Goal: Task Accomplishment & Management: Use online tool/utility

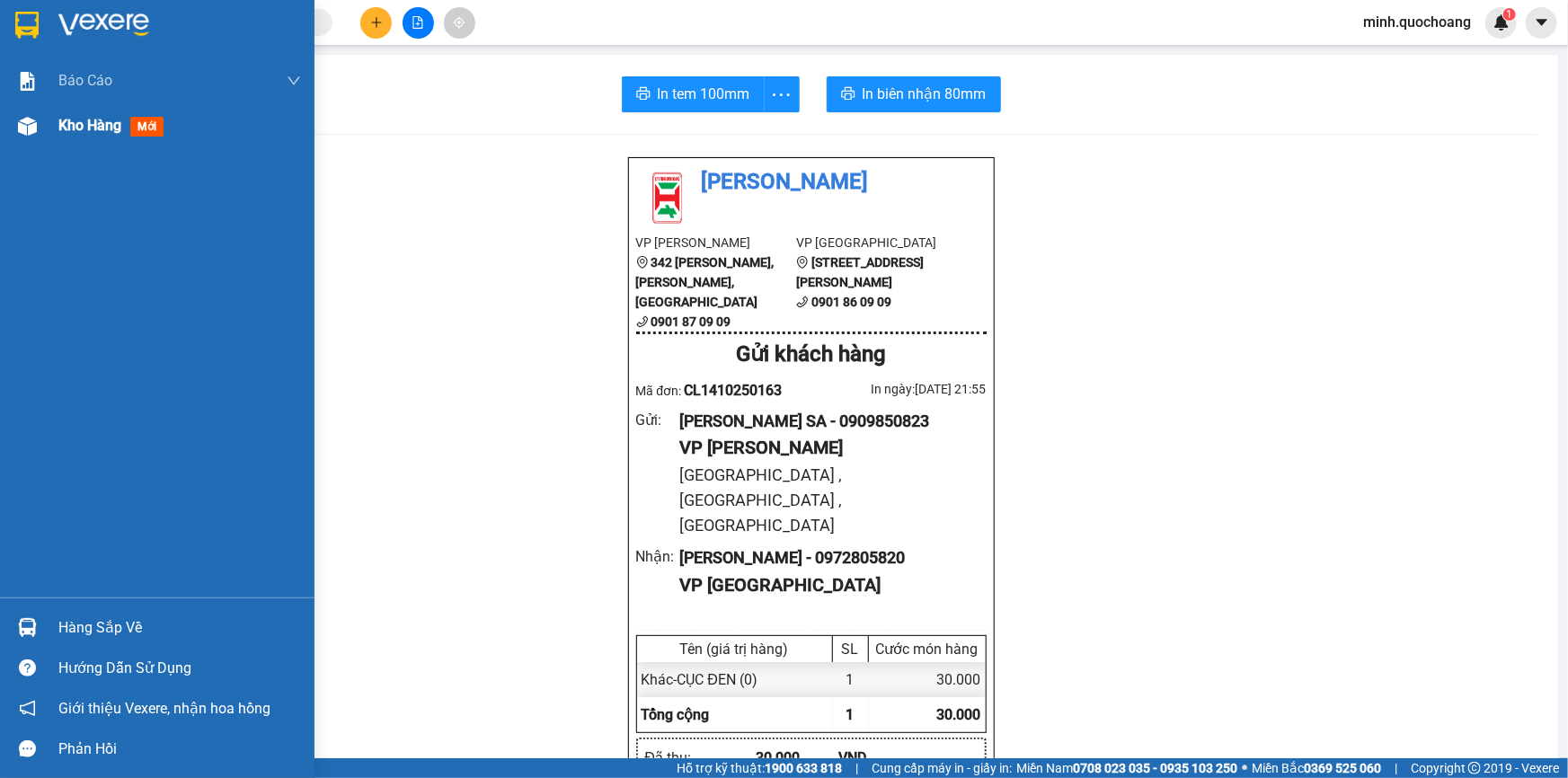
click at [69, 118] on span "Kho hàng" at bounding box center [89, 125] width 63 height 17
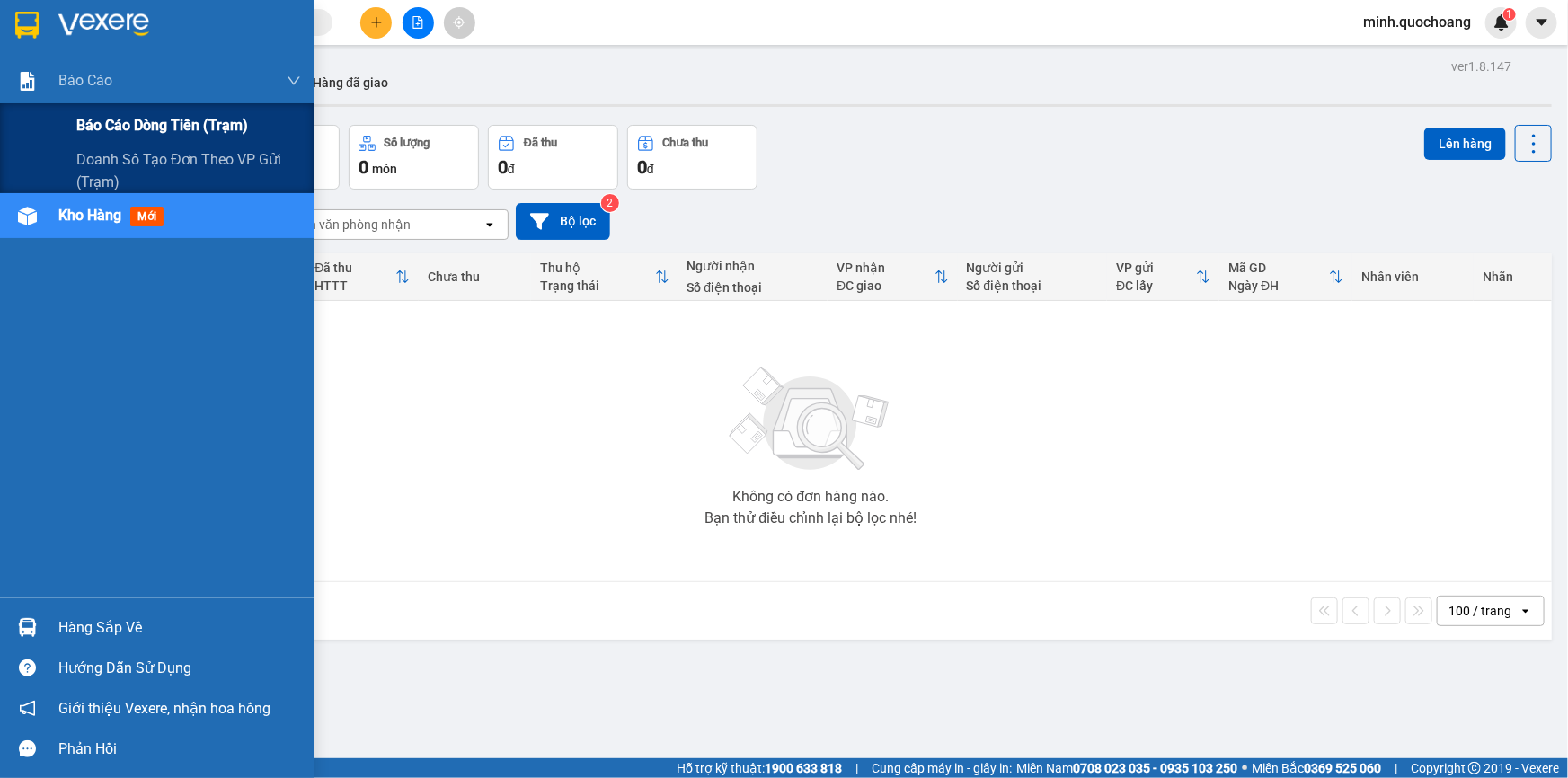
click at [127, 135] on span "Báo cáo dòng tiền (trạm)" at bounding box center [162, 125] width 172 height 23
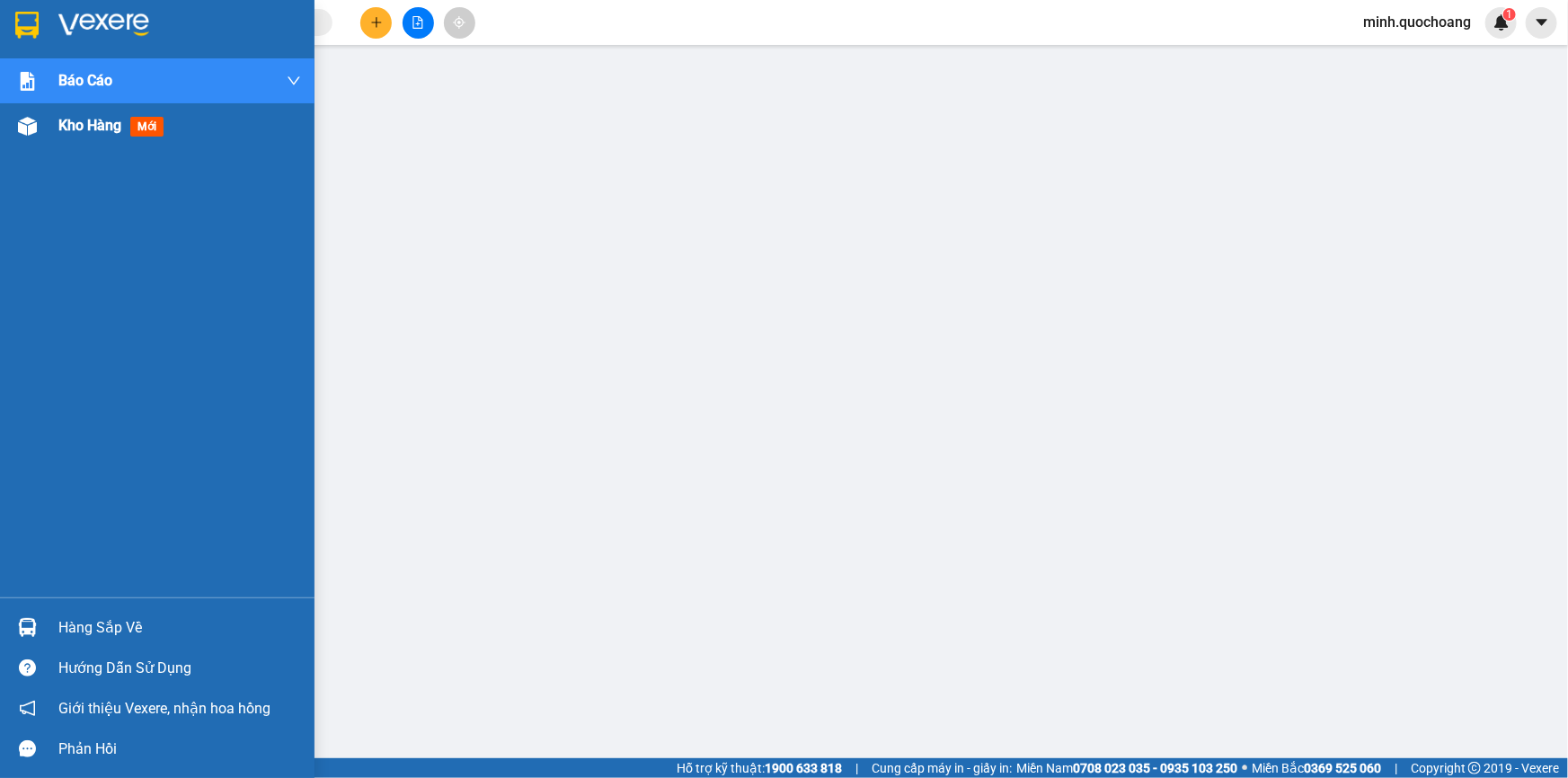
click at [30, 132] on img at bounding box center [27, 126] width 19 height 19
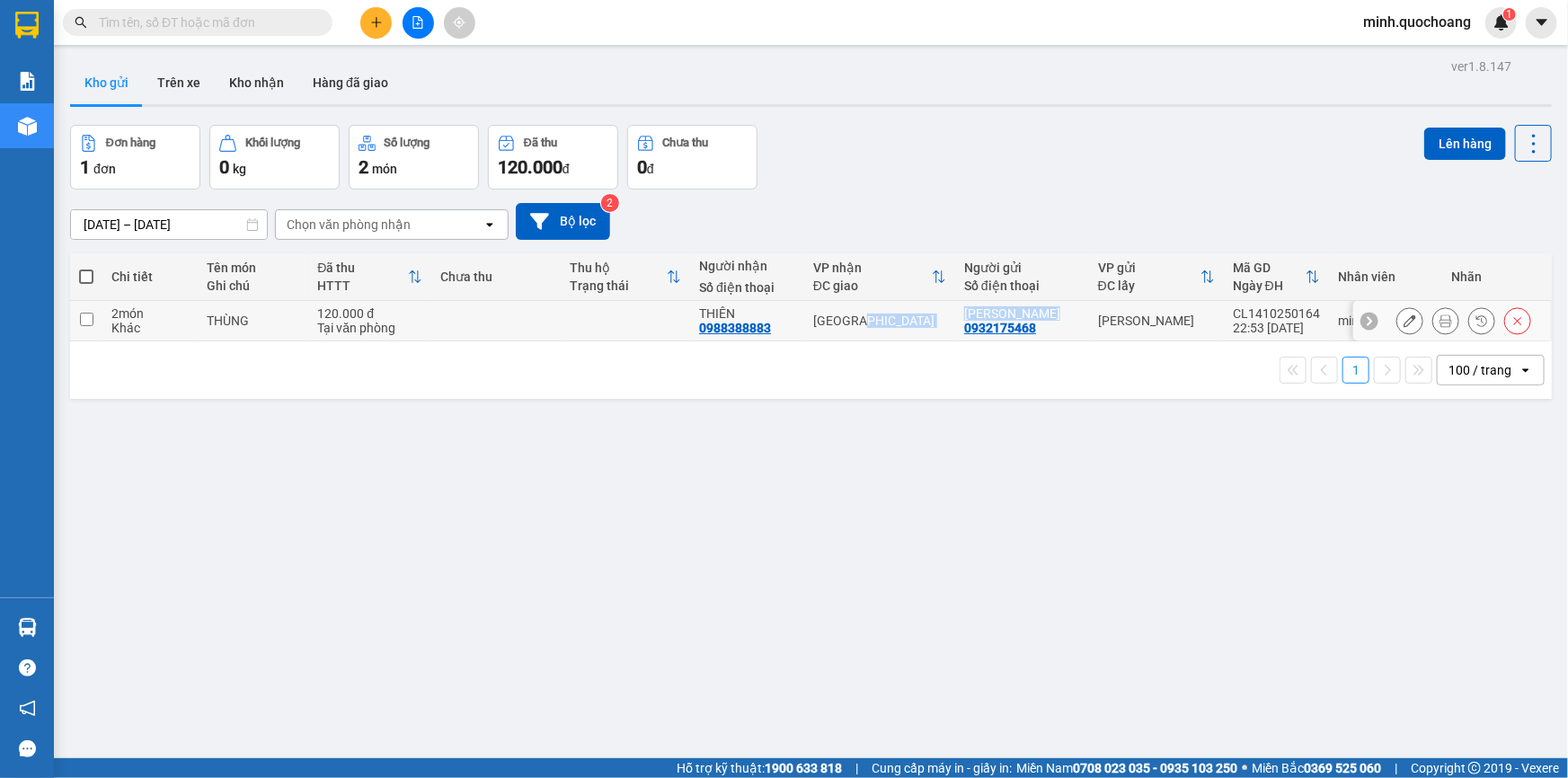
drag, startPoint x: 965, startPoint y: 314, endPoint x: 1069, endPoint y: 310, distance: 104.1
click at [1069, 310] on tr "2 món Khác THÙNG 120.000 đ Tại văn phòng THIÊN 0988388883 Sài Gòn TRẦN HÁN MINH…" at bounding box center [811, 321] width 1482 height 41
checkbox input "true"
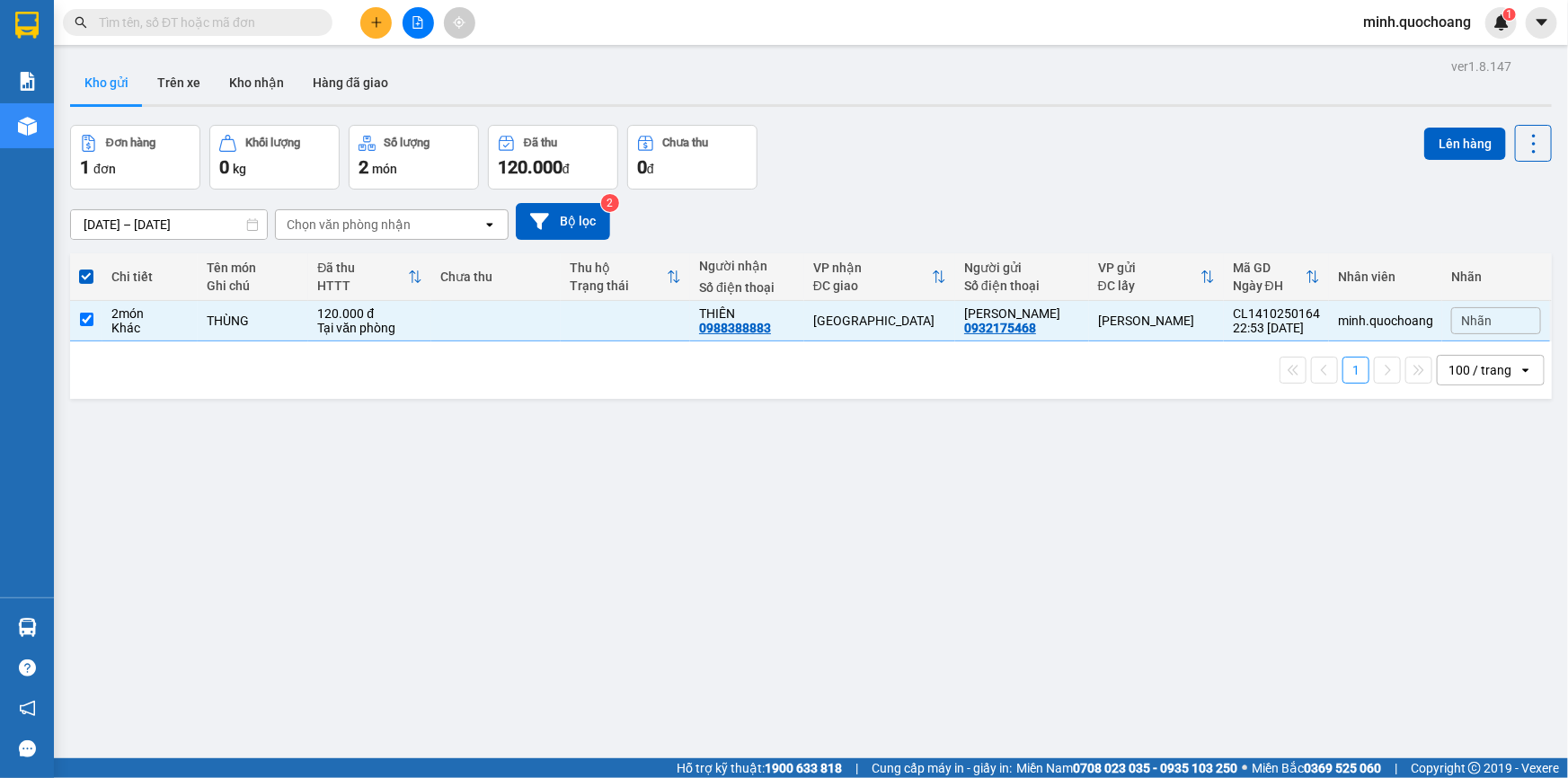
click at [205, 18] on input "text" at bounding box center [205, 23] width 212 height 20
paste input "TRẦN HÁN MINH"
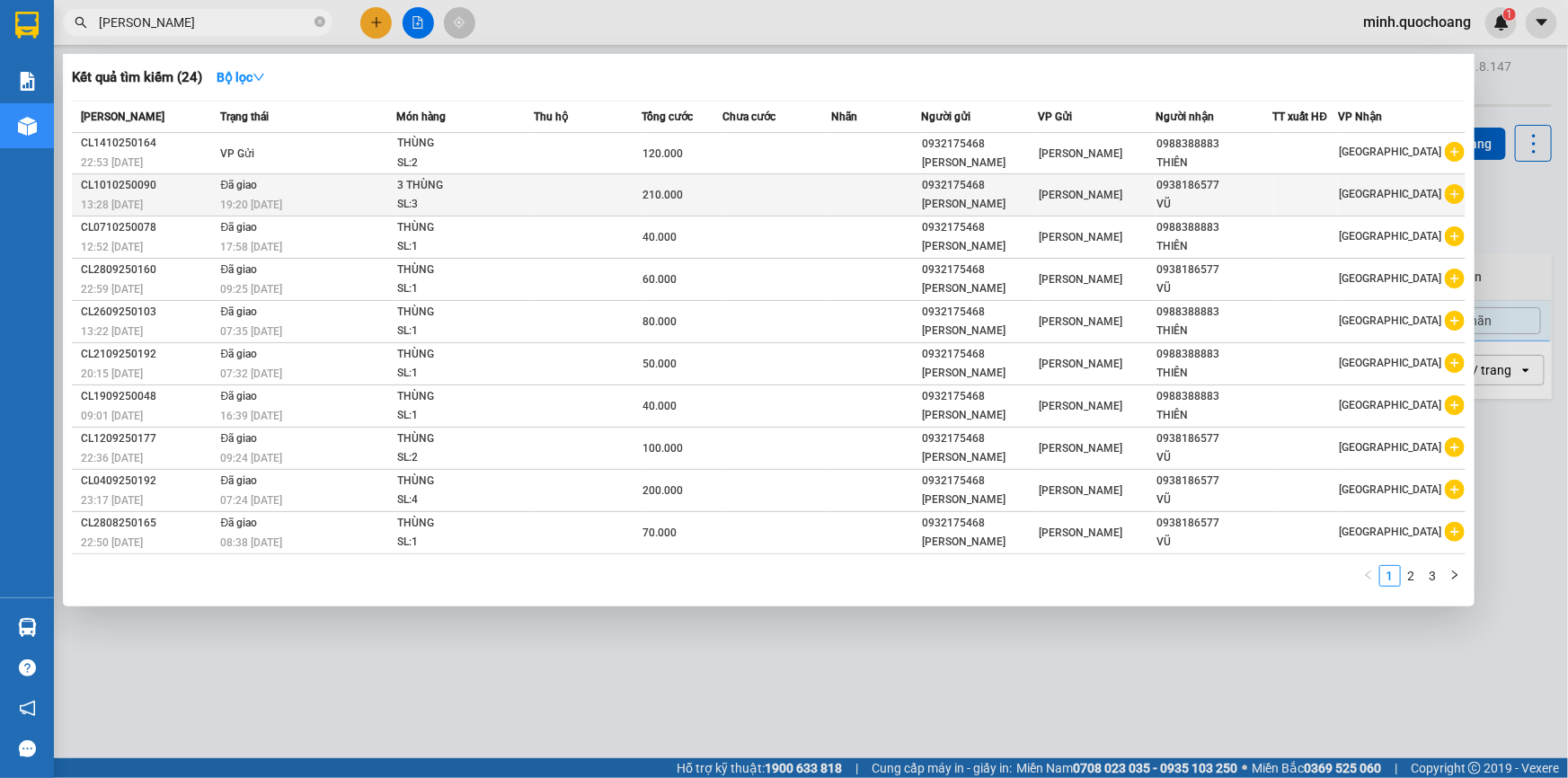
type input "TRẦN HÁN MINH"
click at [564, 204] on td at bounding box center [588, 195] width 108 height 43
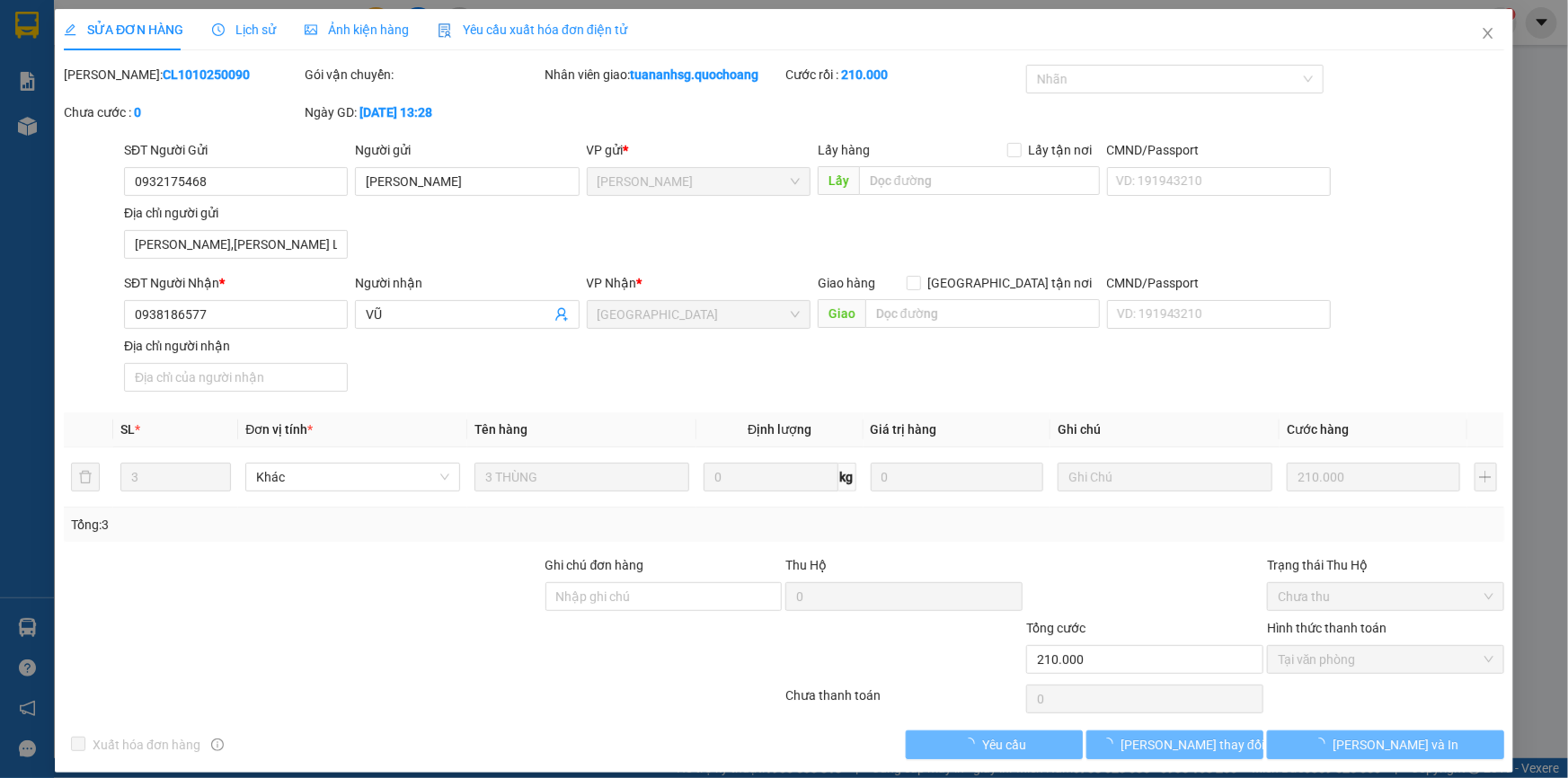
type input "0932175468"
type input "TRẦN HÁN MINH"
type input "PHẠM HỮU LẦU,P CAO LÃNH, ĐỒNG THÁP"
type input "0938186577"
type input "VŨ"
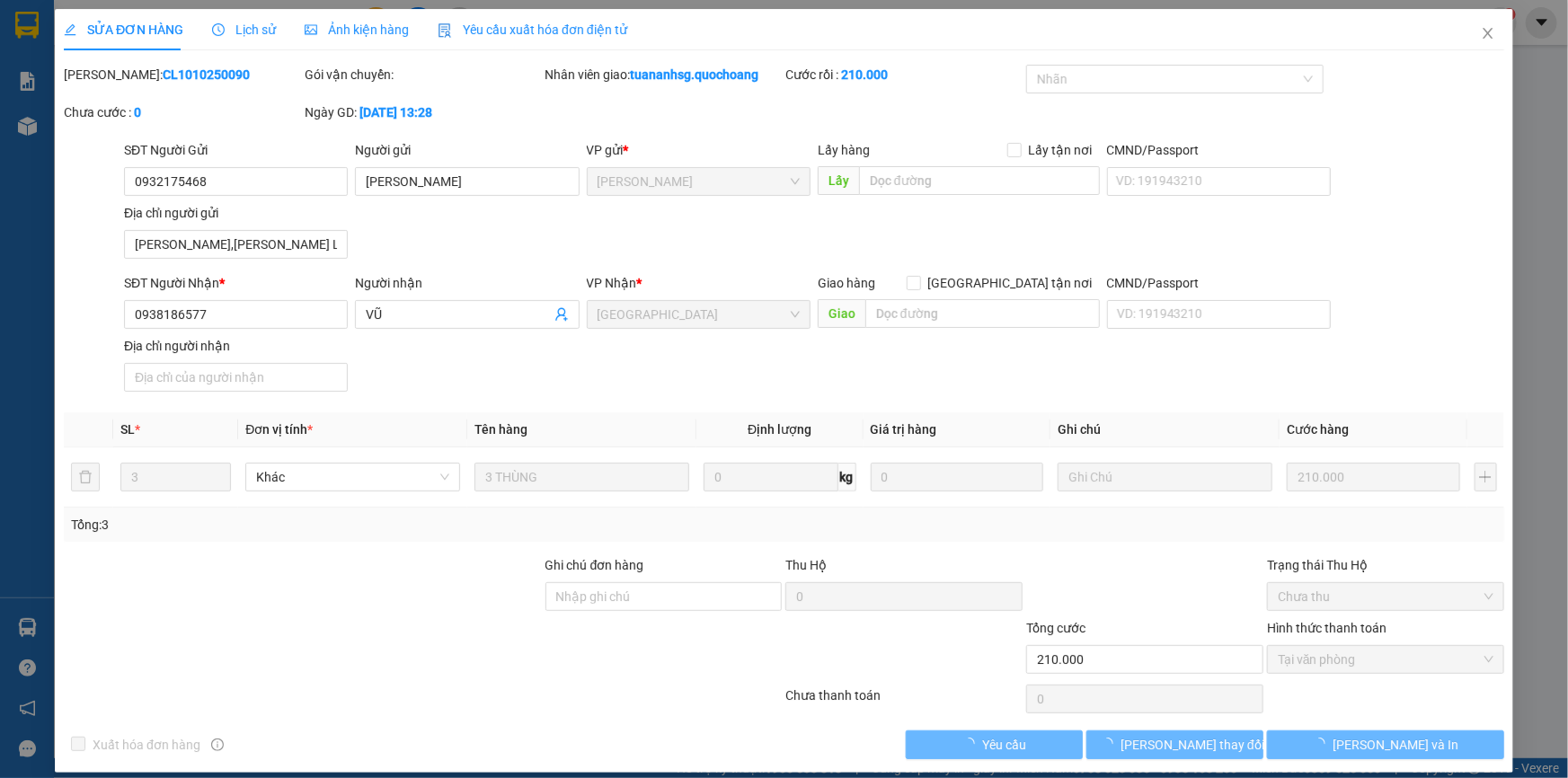
type input "210.000"
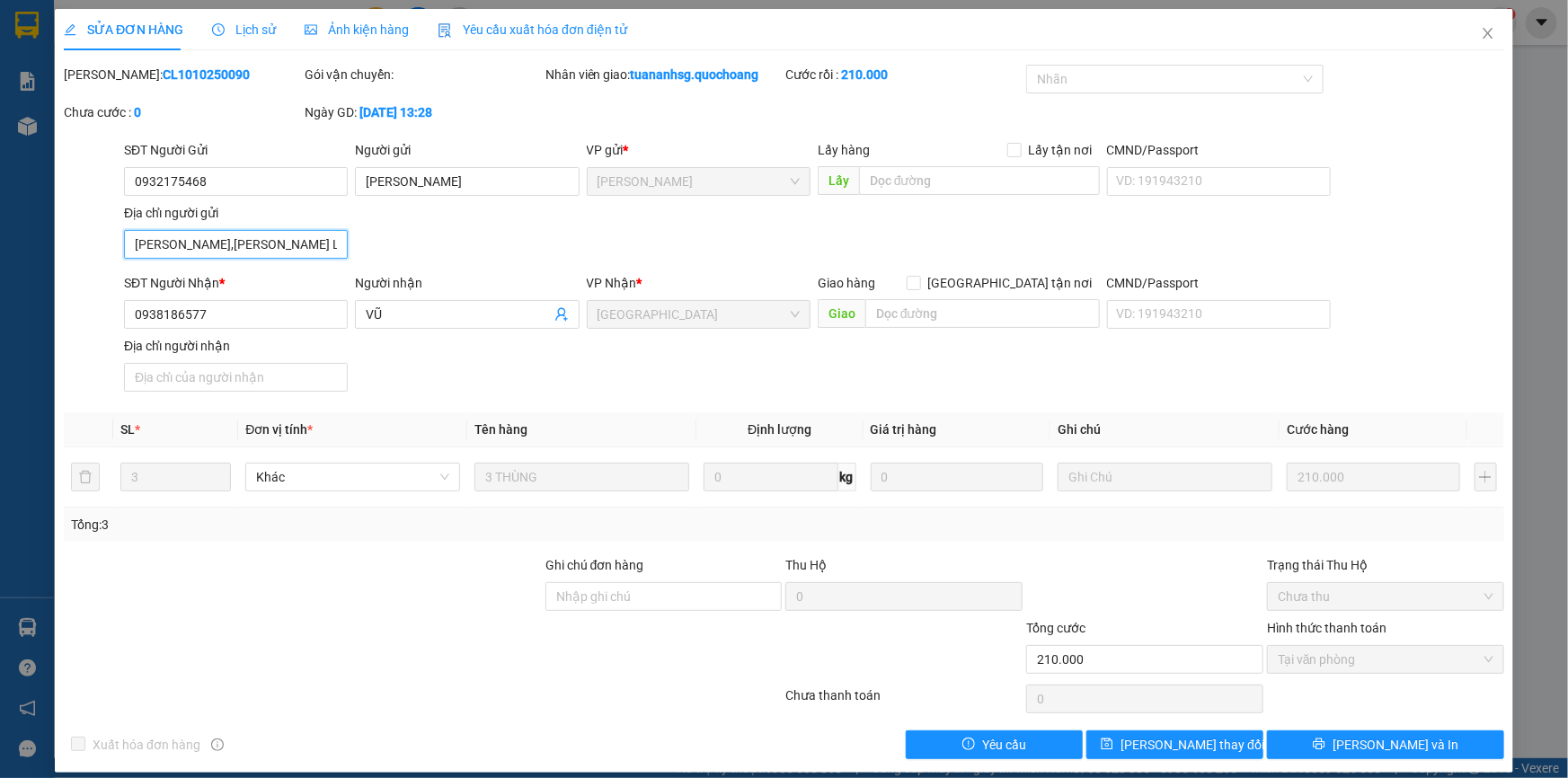
click at [297, 248] on input "PHẠM HỮU LẦU,P CAO LÃNH, ĐỒNG THÁP" at bounding box center [235, 244] width 223 height 29
click at [255, 36] on span "Lịch sử" at bounding box center [244, 30] width 64 height 14
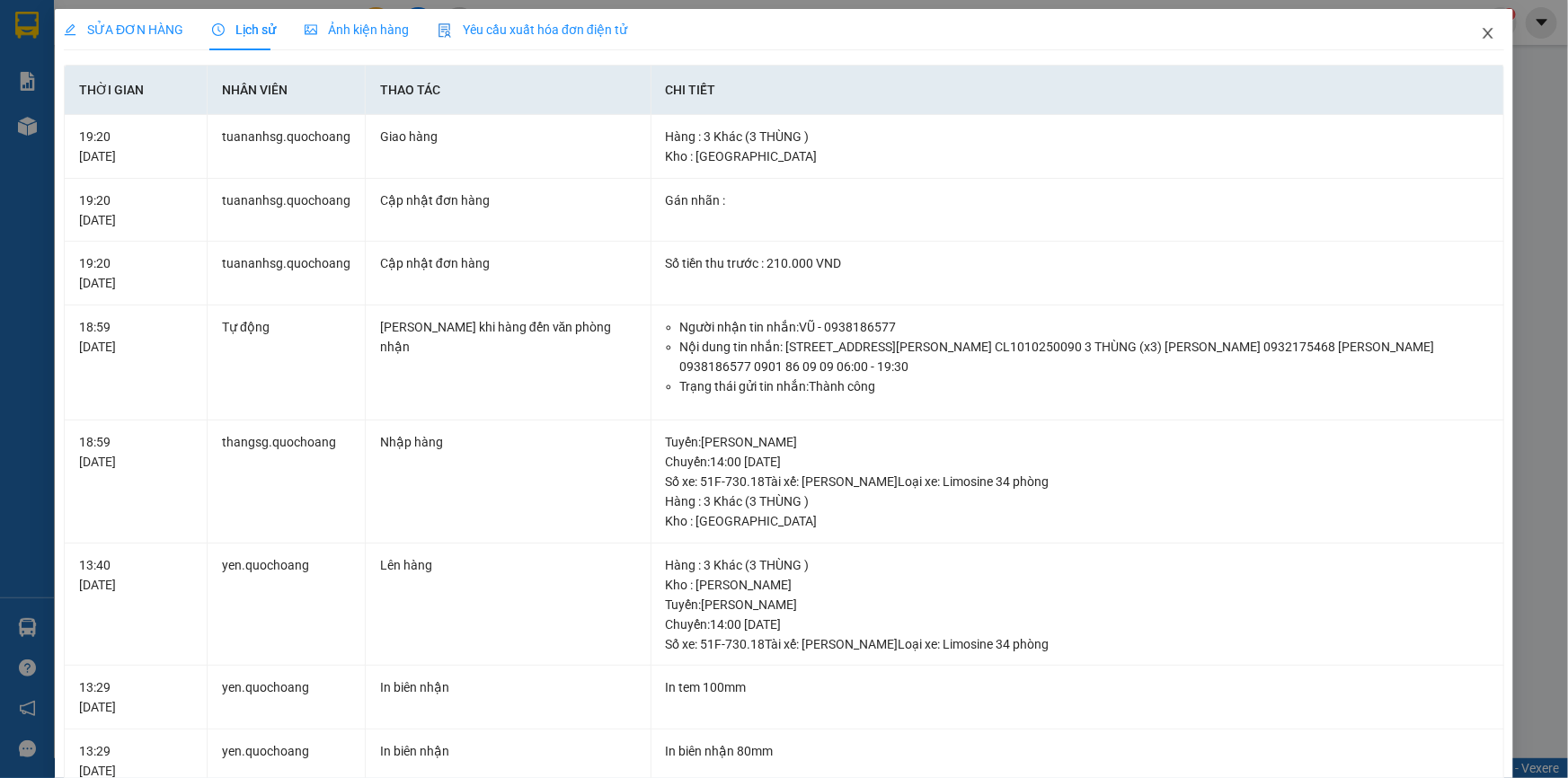
click at [1486, 27] on span "Close" at bounding box center [1488, 34] width 51 height 51
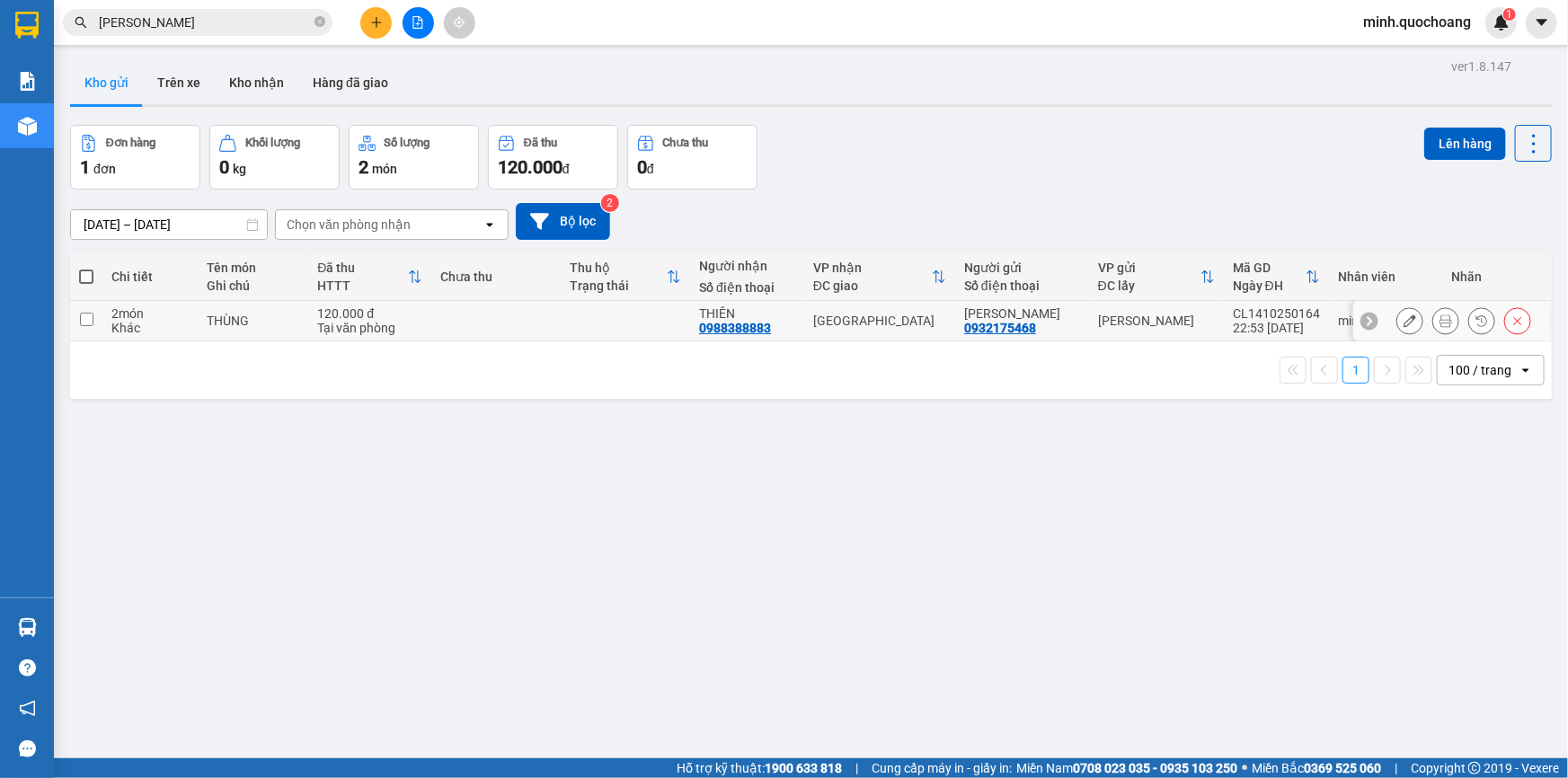
click at [1403, 325] on icon at bounding box center [1409, 321] width 13 height 13
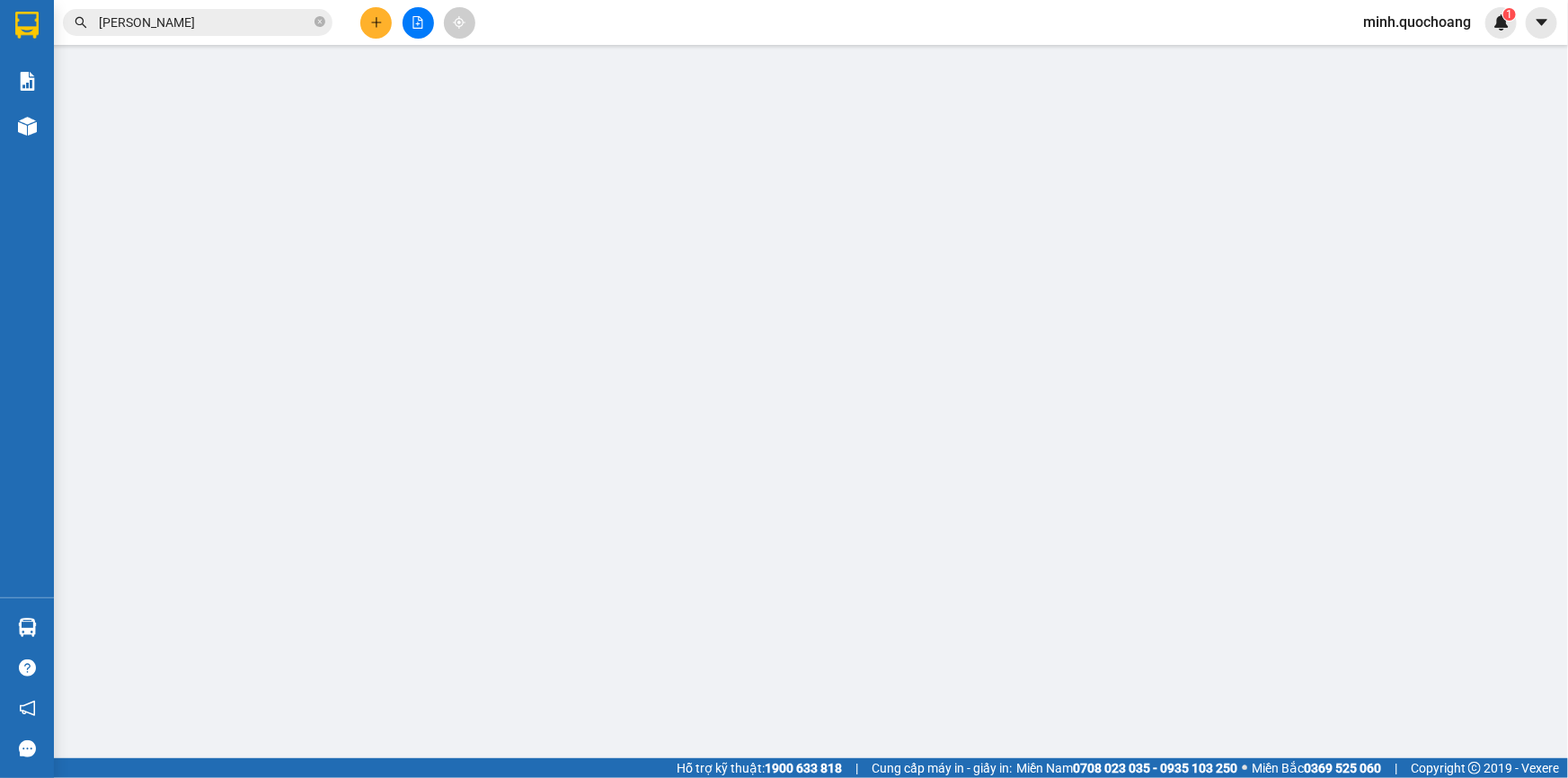
type input "0932175468"
type input "TRẦN HÁN MINH"
type input "0988388883"
type input "THIÊN"
type input "120.000"
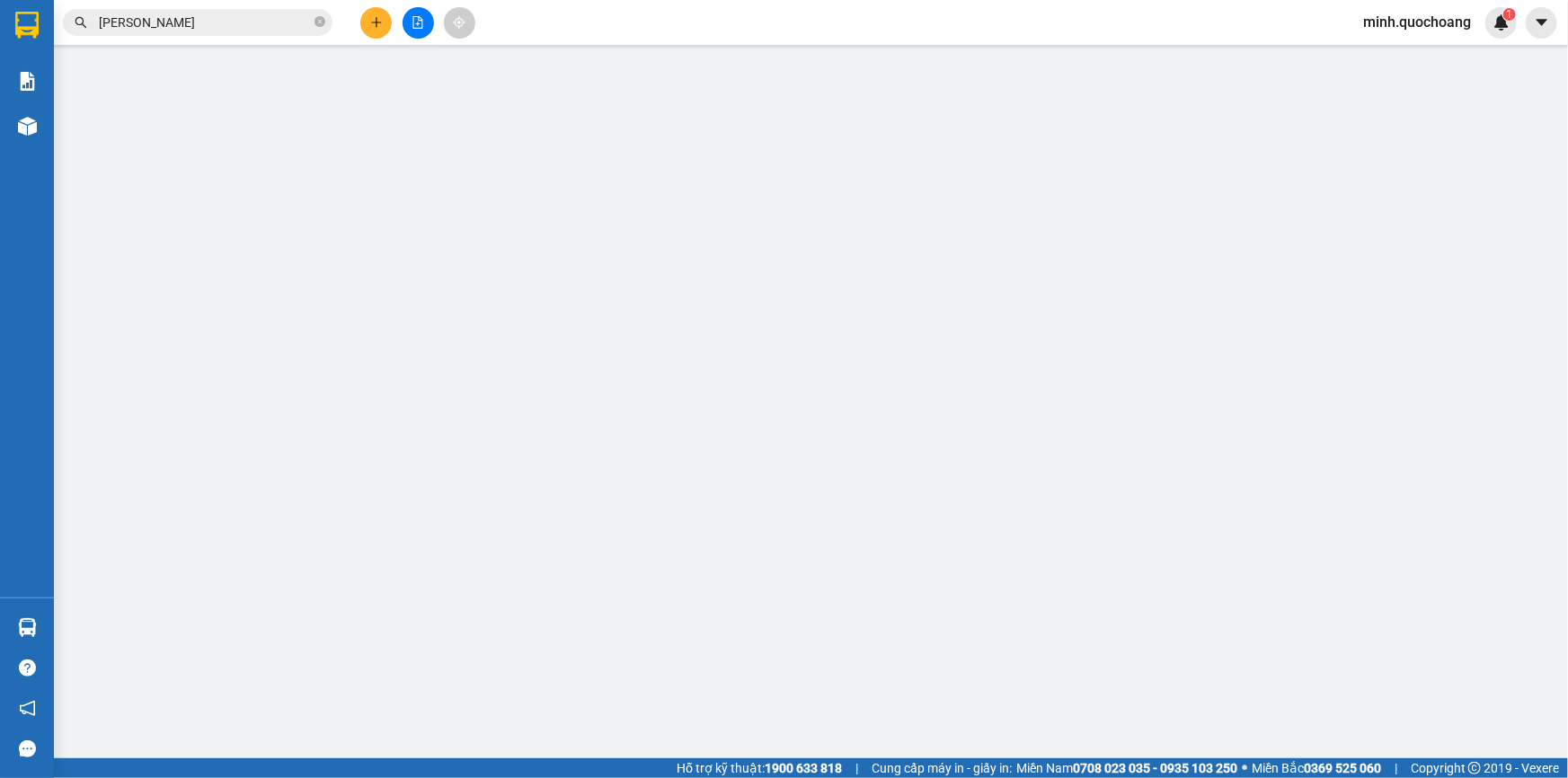
type input "120.000"
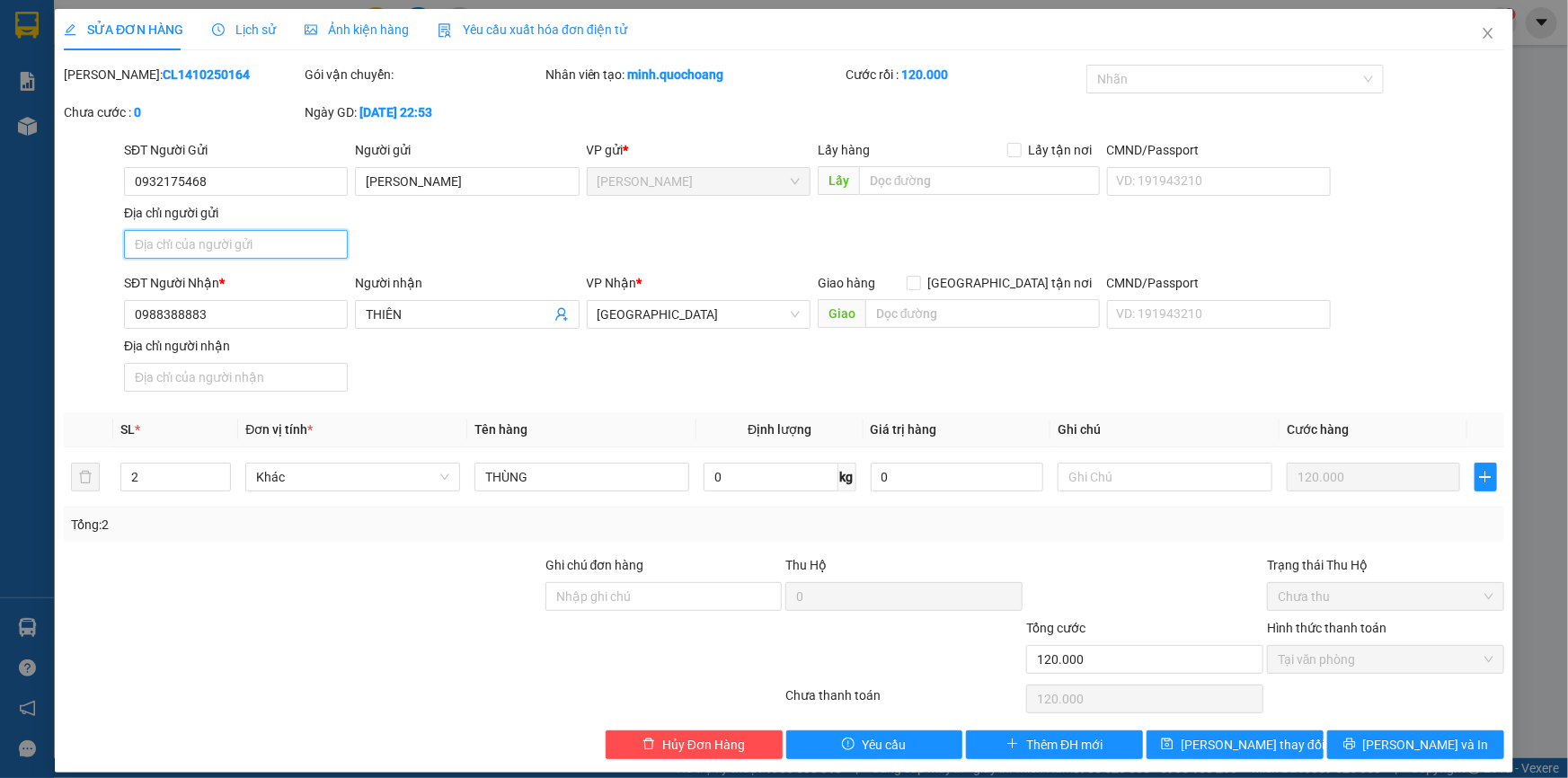
click at [242, 251] on input "Địa chỉ người gửi" at bounding box center [235, 244] width 223 height 29
paste input "PHẠM HỮU LẦU,P CAO LÃNH, ĐỒNG THÁP"
type input "PHẠM HỮU LẦU,P CAO LÃNH, ĐỒNG THÁP"
type input "0"
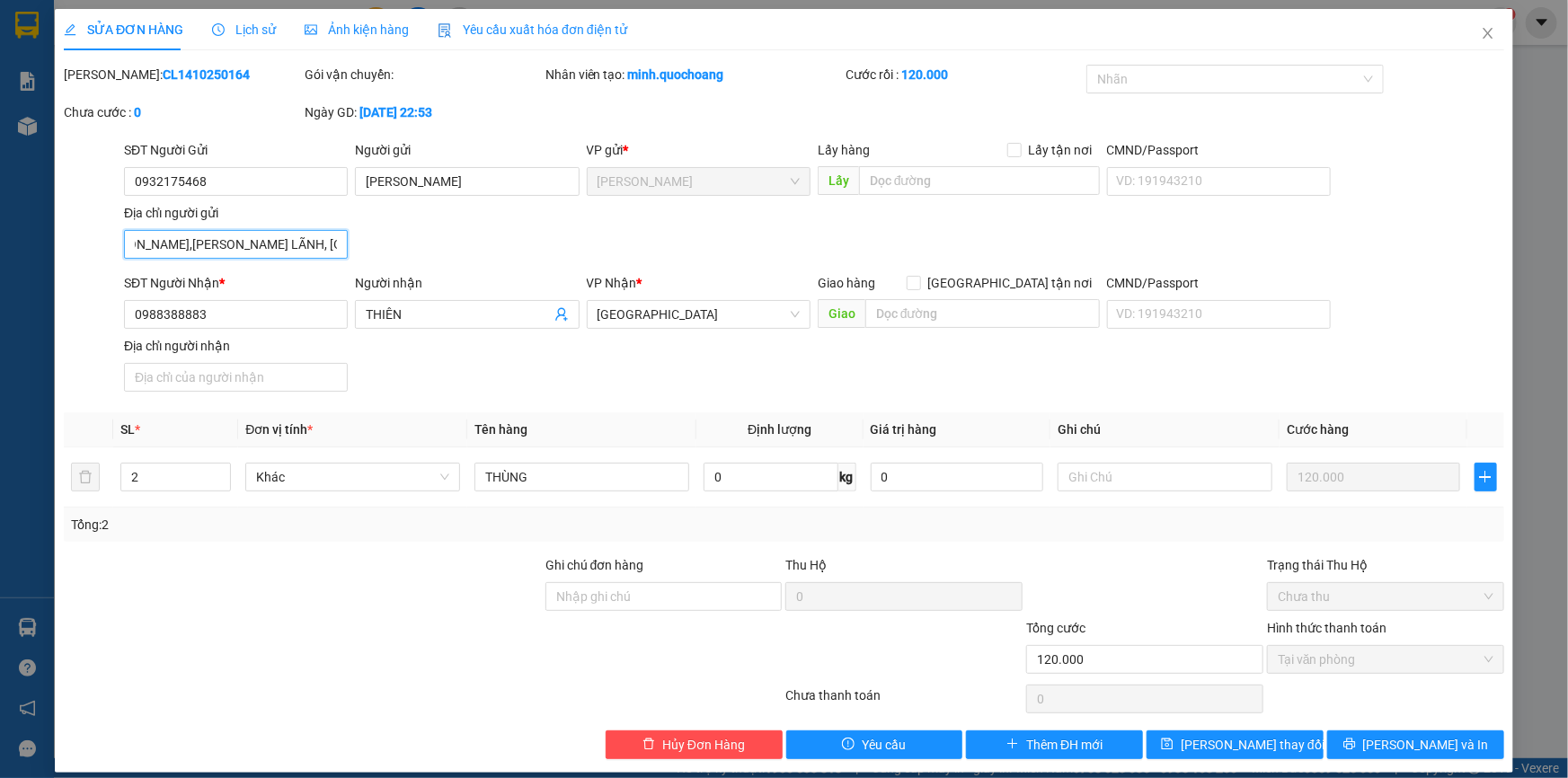
type input "PHẠM HỮU LẦU,P CAO LÃNH, ĐỒNG THÁP"
click at [1396, 725] on div "Total Paid Fee 120.000 Total UnPaid Fee 0 Cash Collection Total Fee Mã ĐH: CL14…" at bounding box center [783, 412] width 1440 height 695
click at [1401, 740] on span "Lưu và In" at bounding box center [1426, 745] width 126 height 20
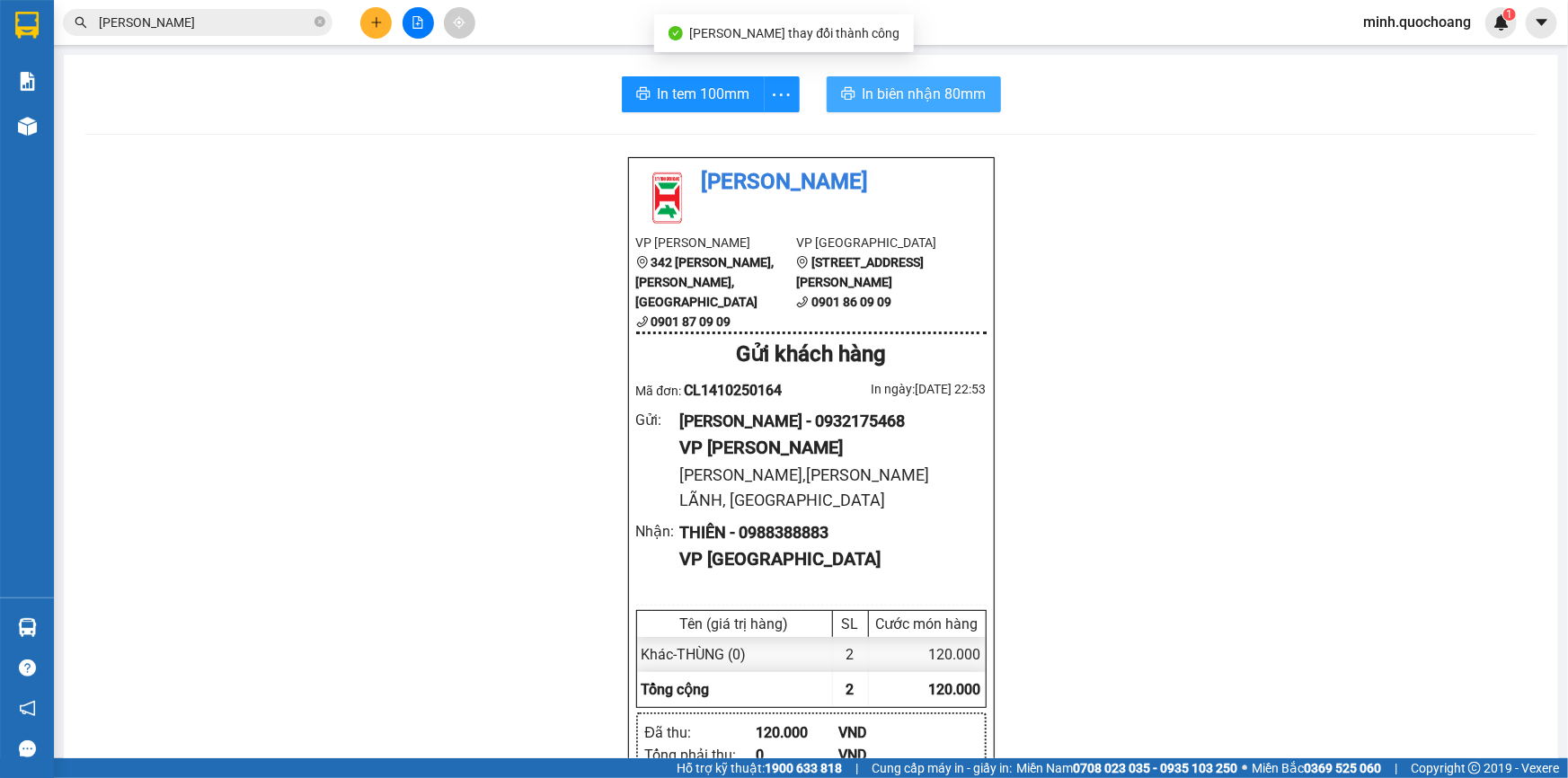
click at [926, 90] on span "In biên nhận 80mm" at bounding box center [924, 93] width 124 height 23
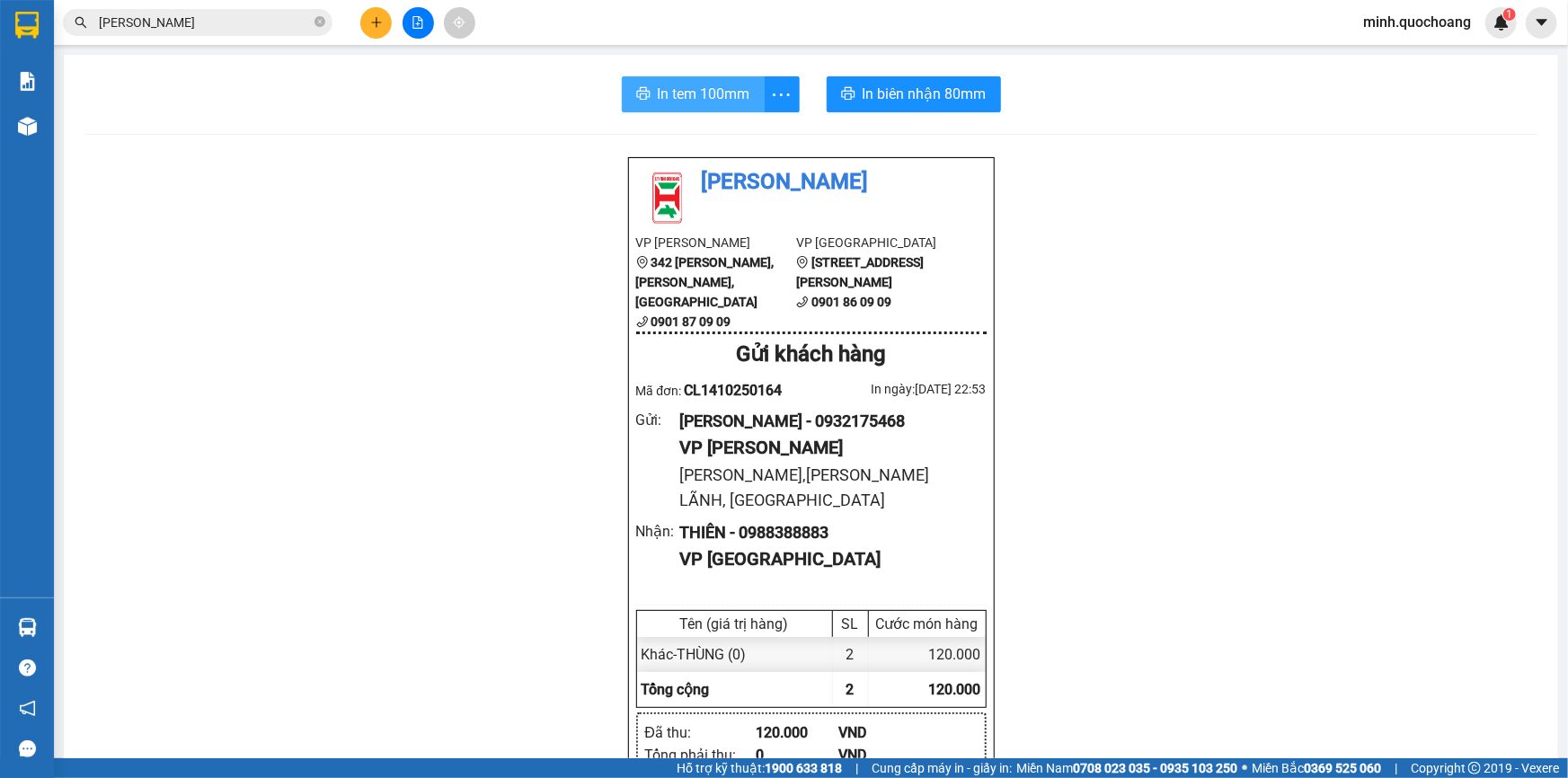
click at [645, 84] on button "In tem 100mm" at bounding box center [694, 94] width 143 height 36
click at [271, 24] on input "TRẦN HÁN MINH" at bounding box center [205, 23] width 212 height 20
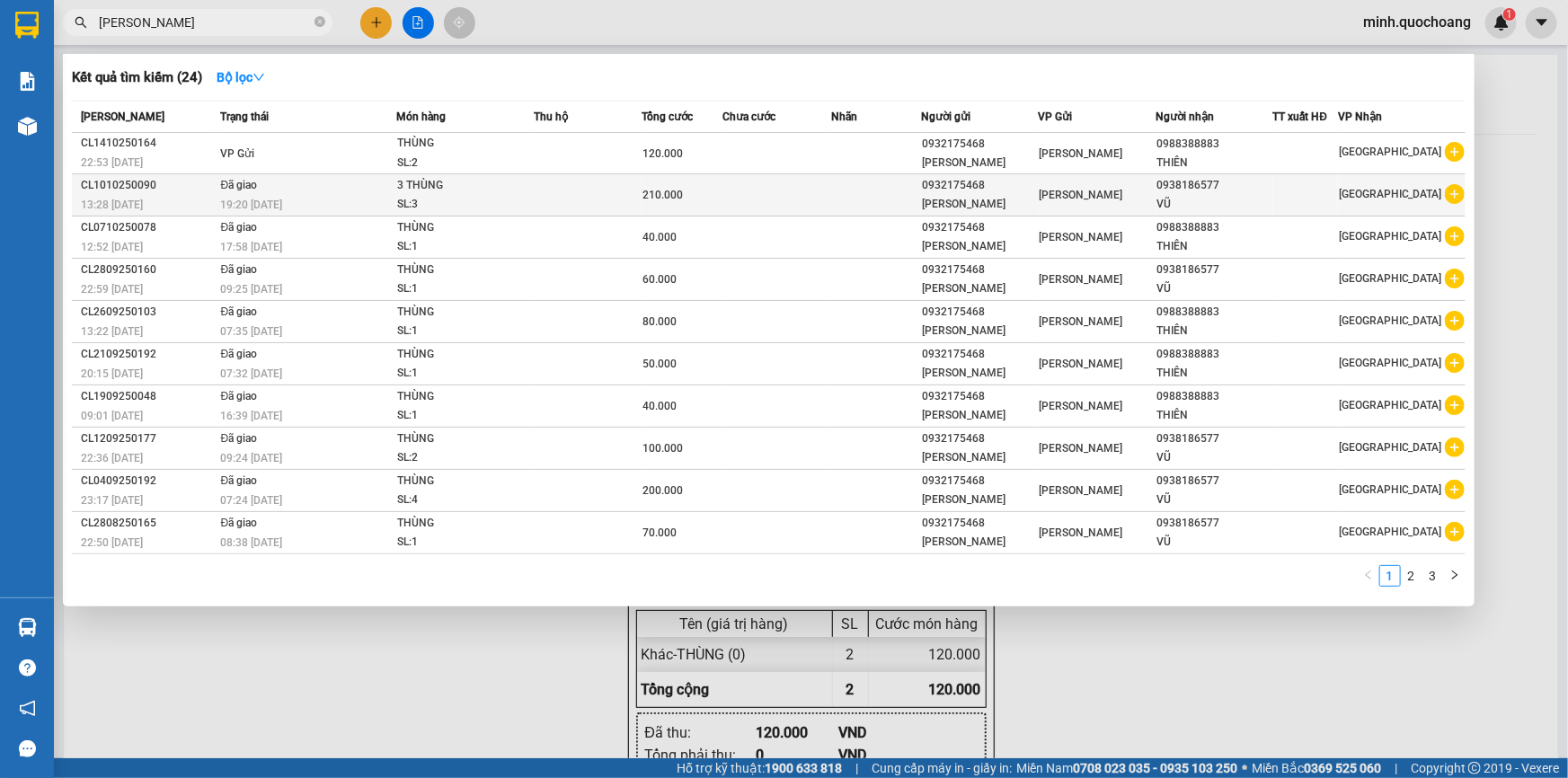
click at [430, 196] on div "SL: 3" at bounding box center [464, 204] width 135 height 20
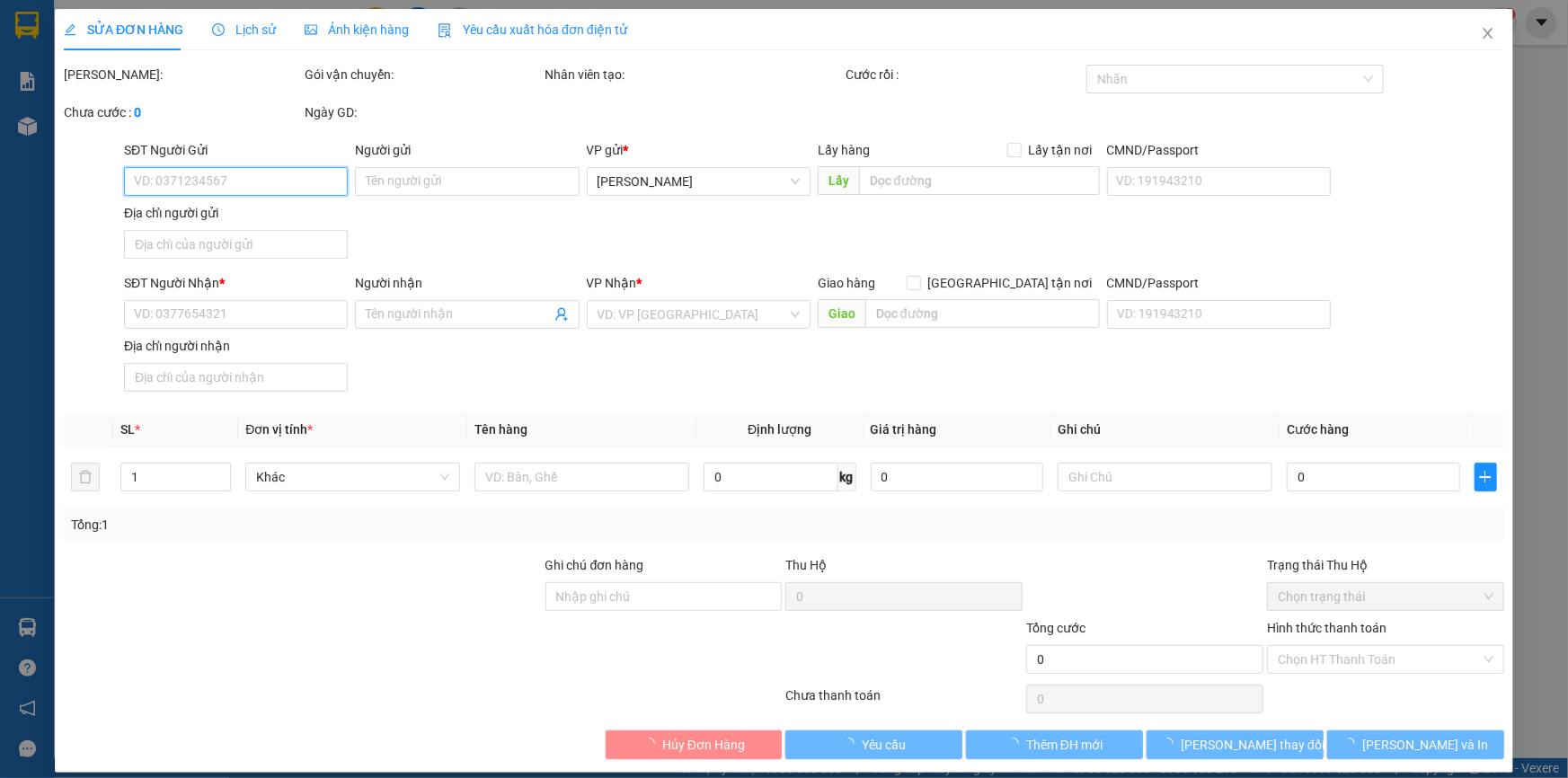
type input "0932175468"
type input "TRẦN HÁN MINH"
type input "PHẠM HỮU LẦU,P CAO LÃNH, ĐỒNG THÁP"
type input "0938186577"
type input "VŨ"
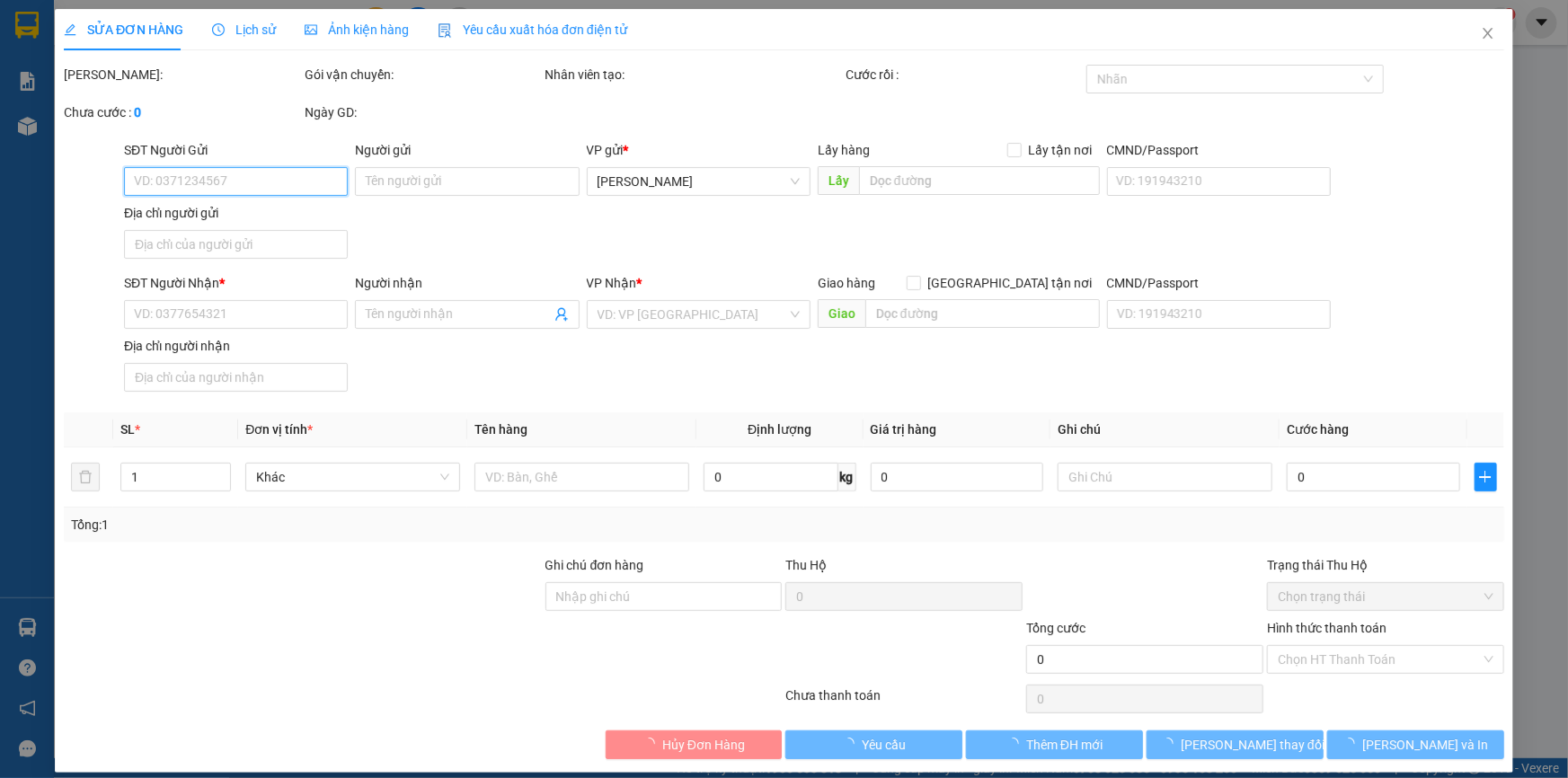
type input "210.000"
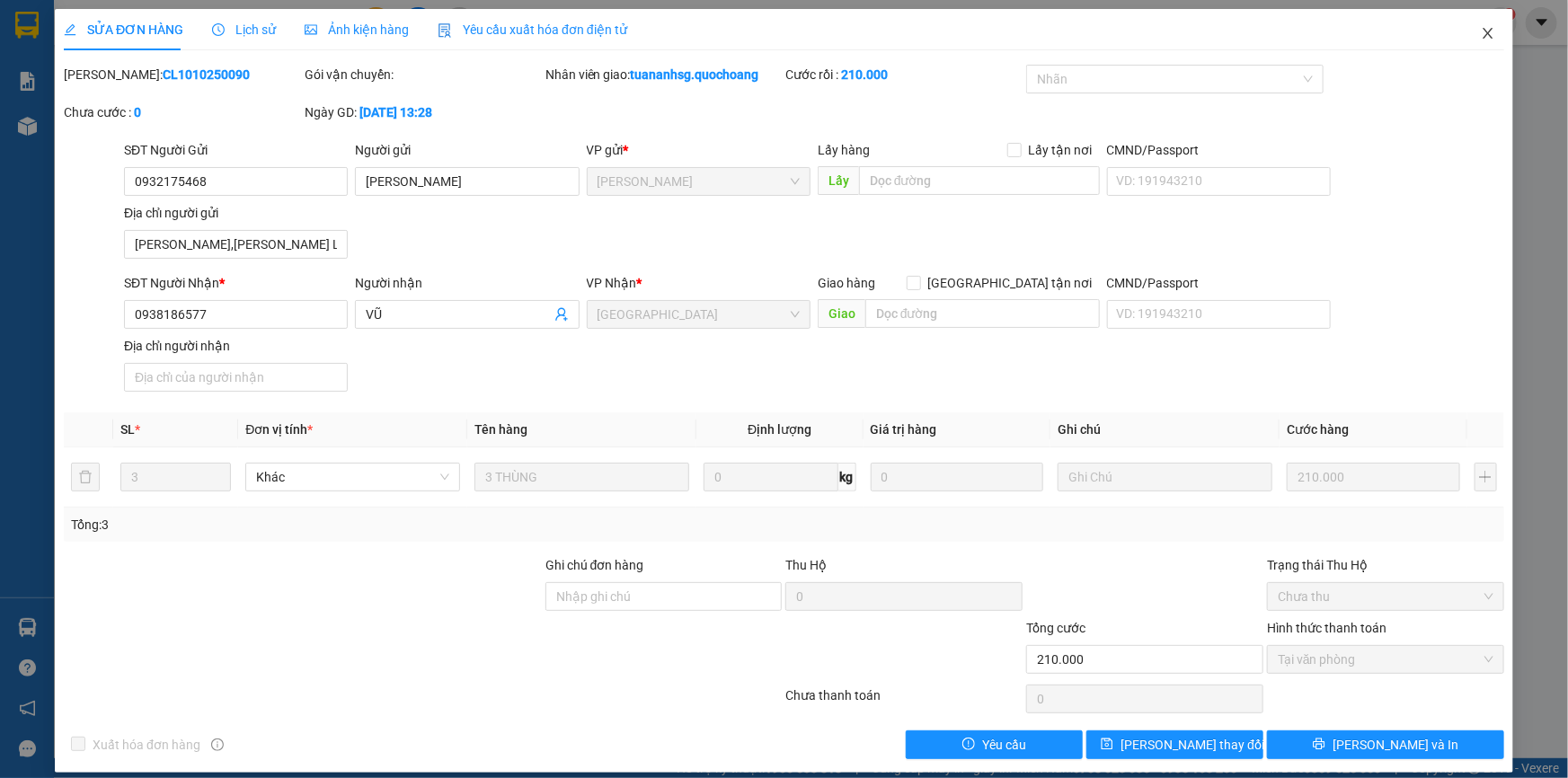
click at [1481, 35] on icon "close" at bounding box center [1488, 33] width 14 height 14
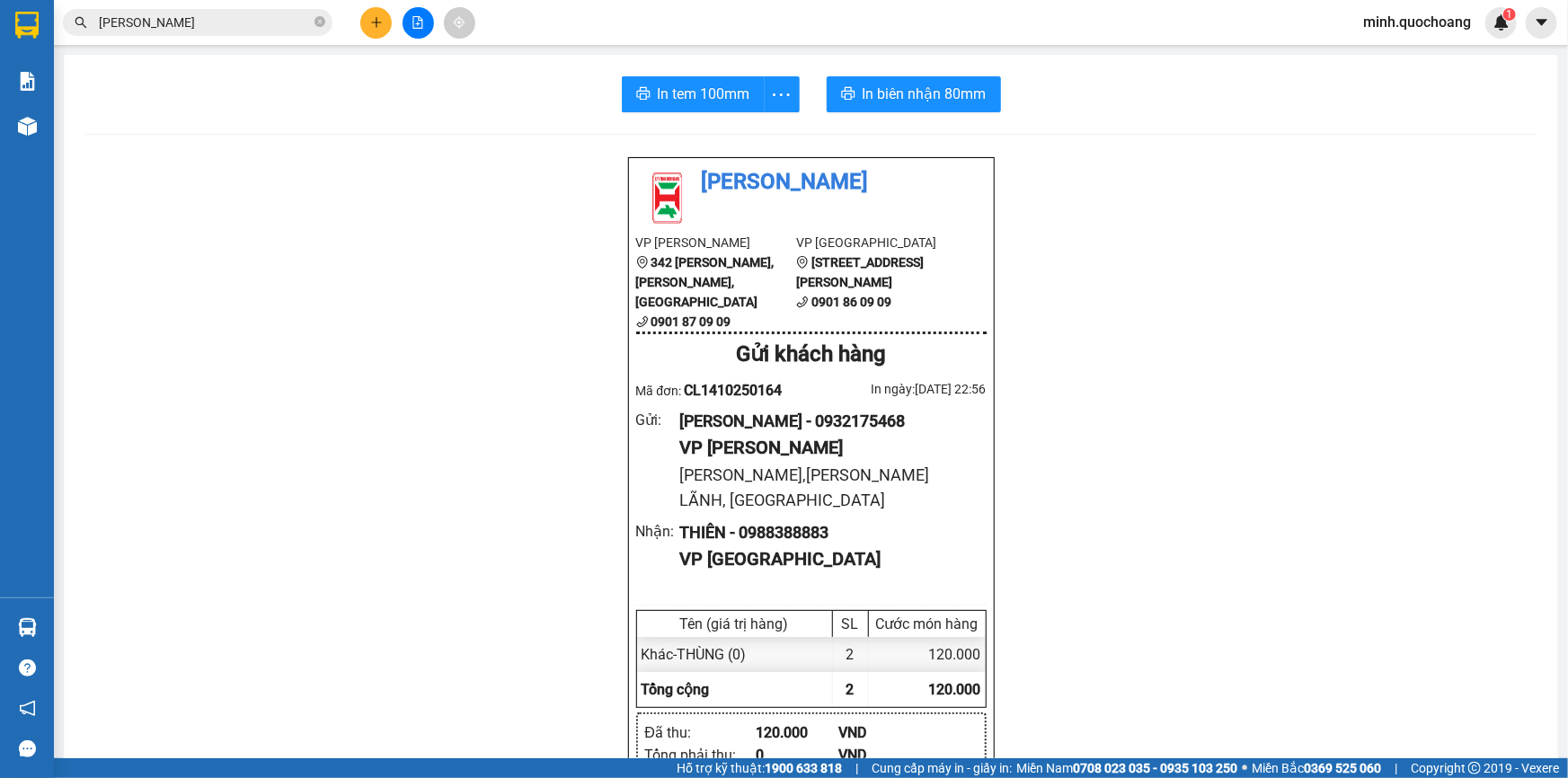
click at [276, 22] on input "TRẦN HÁN MINH" at bounding box center [205, 23] width 212 height 20
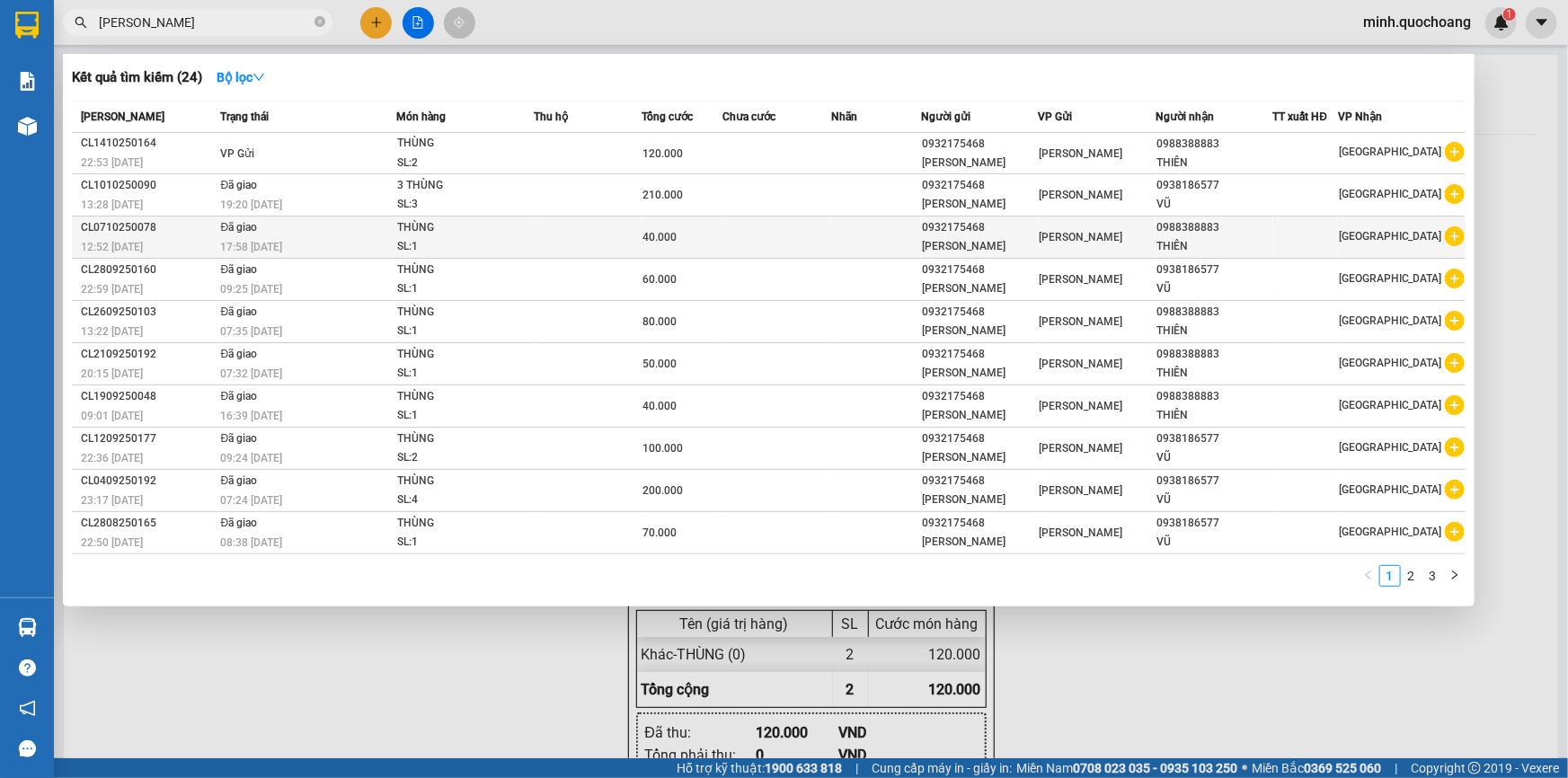
click at [721, 244] on div "40.000" at bounding box center [682, 237] width 79 height 20
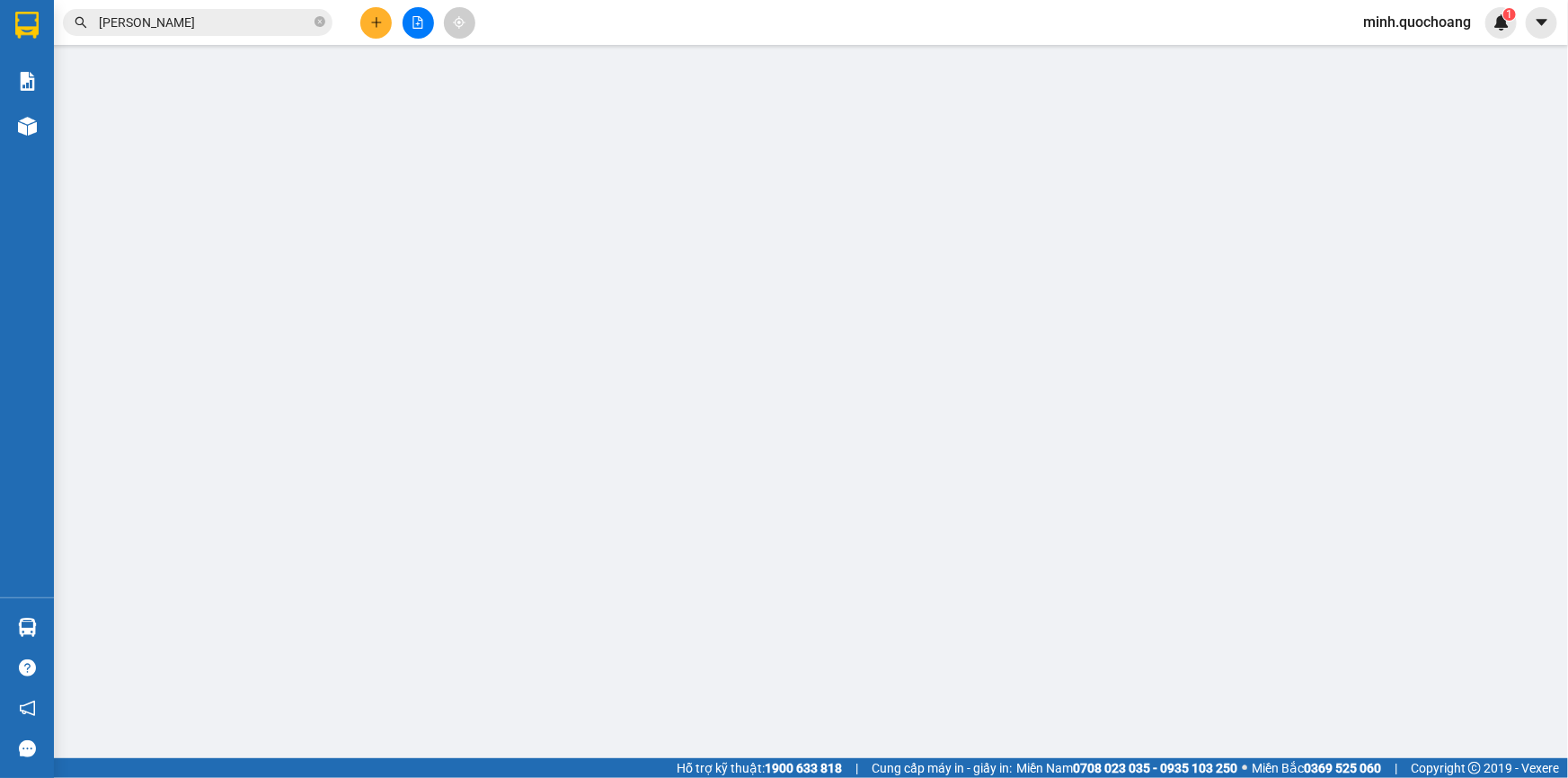
type input "0932175468"
type input "TRẦN HÁN MINH"
type input "p4, cao lãnh tỉnh đồng tháp"
type input "0988388883"
type input "THIÊN"
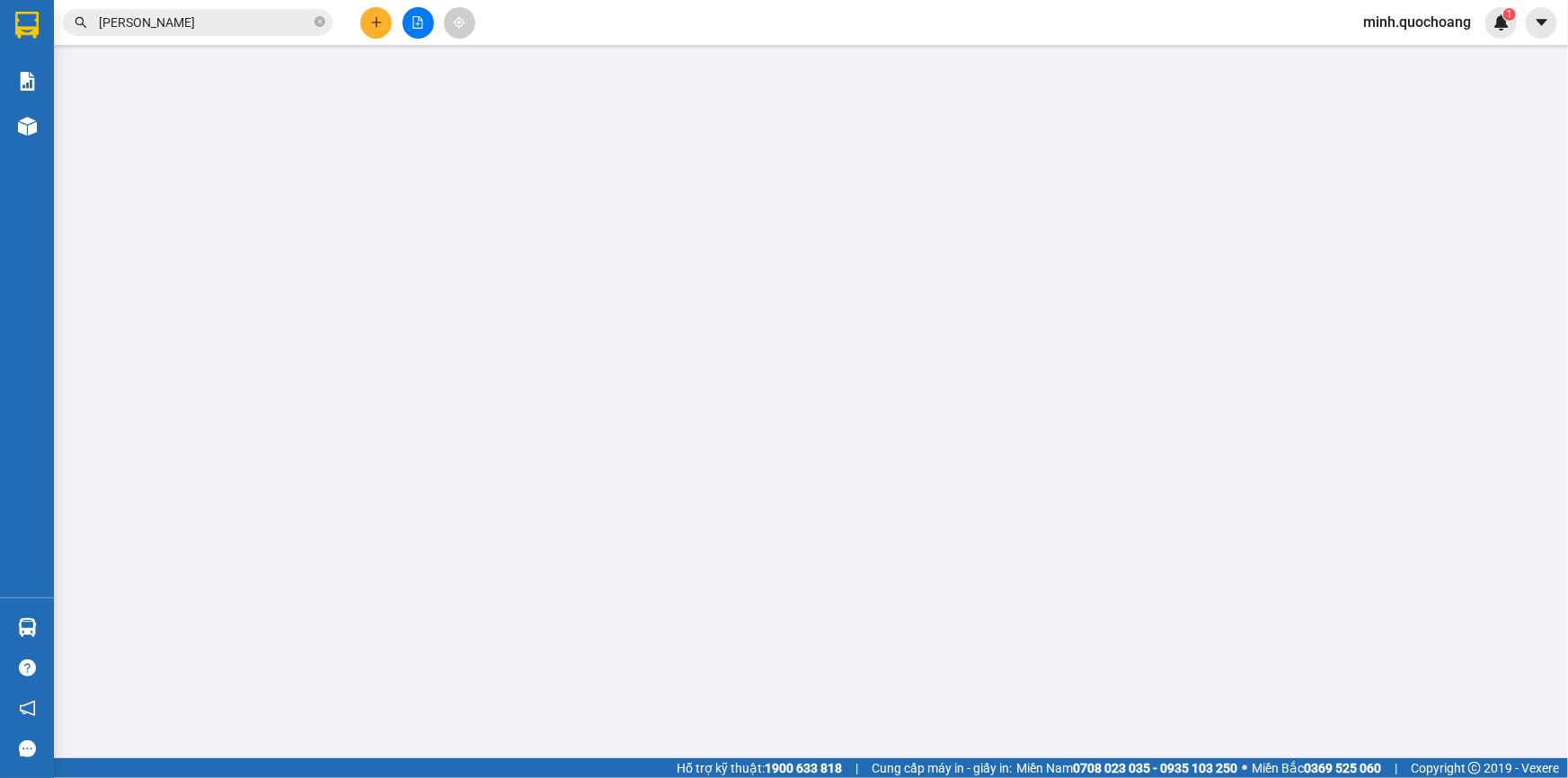
type input "40.000"
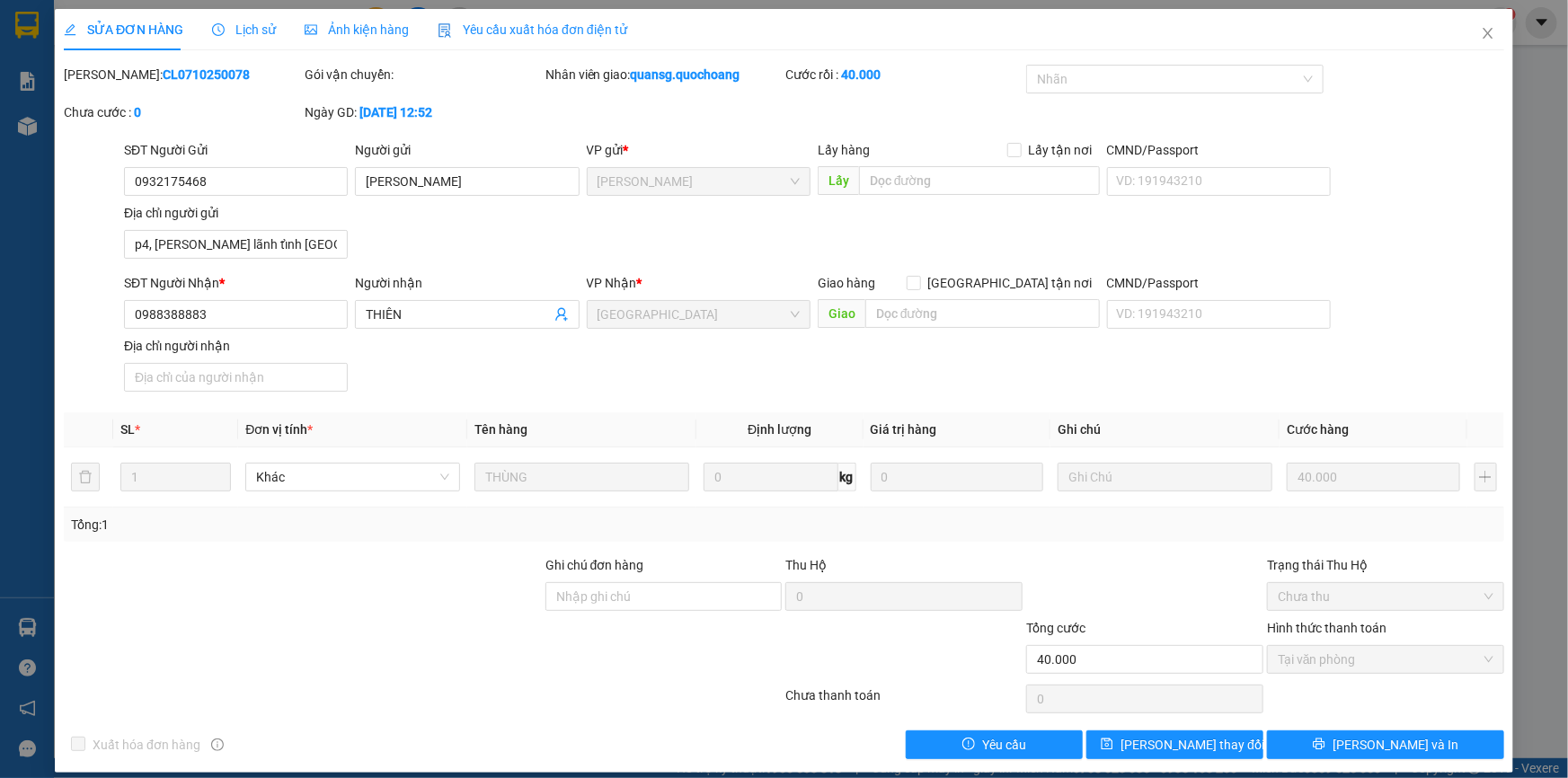
click at [242, 31] on span "Lịch sử" at bounding box center [244, 30] width 64 height 14
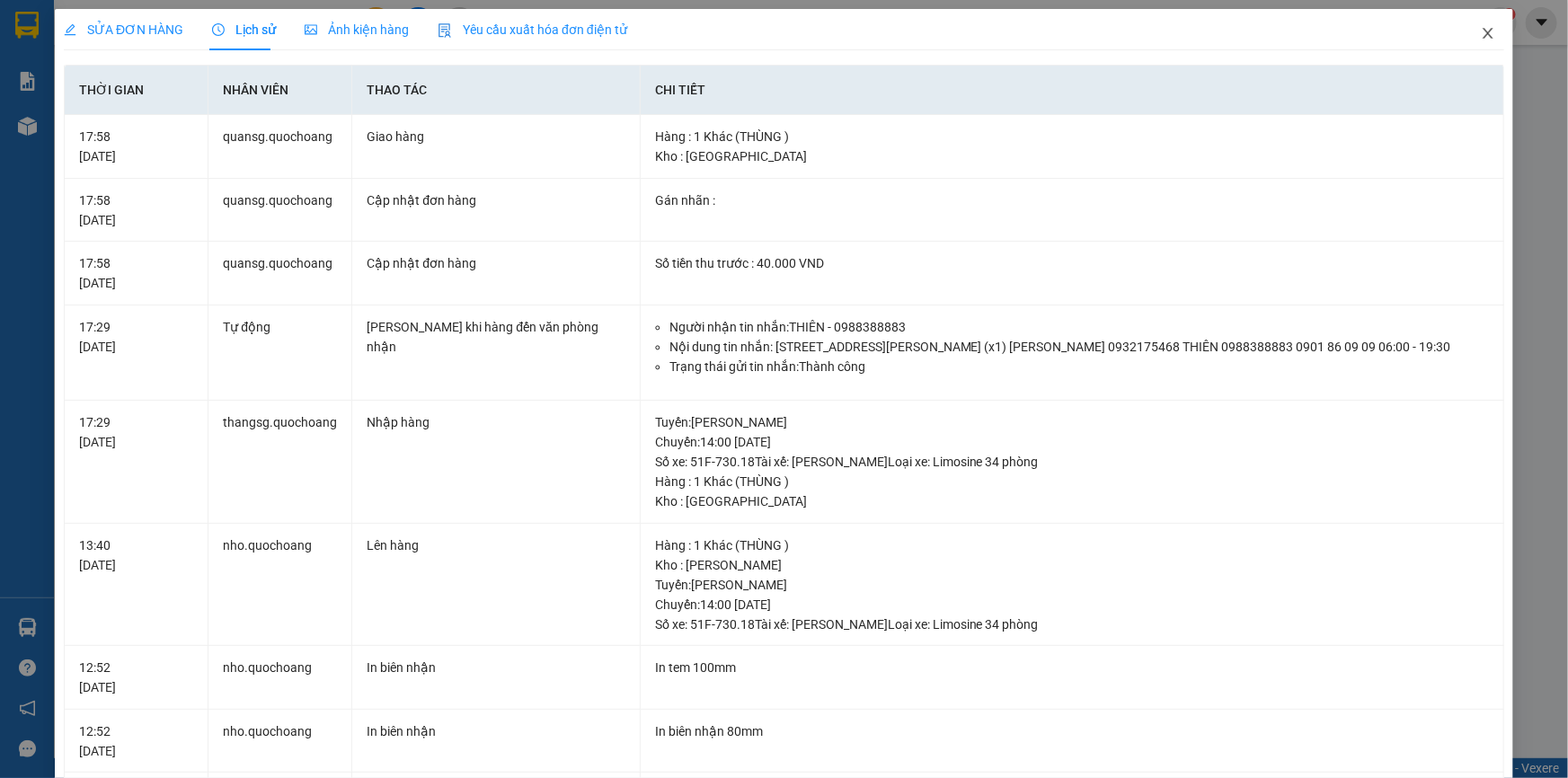
click at [1481, 31] on icon "close" at bounding box center [1488, 33] width 14 height 14
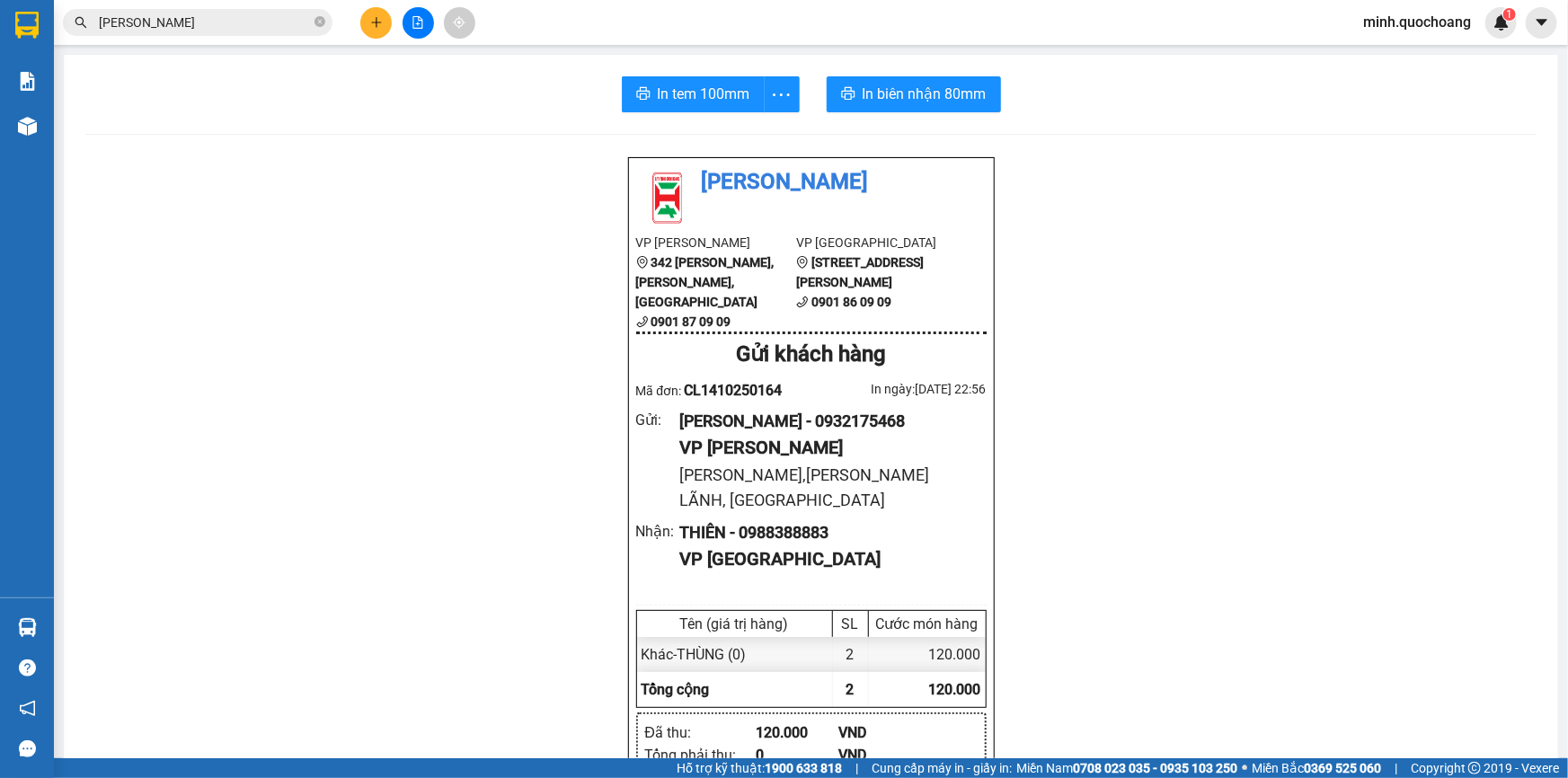
click at [244, 16] on input "TRẦN HÁN MINH" at bounding box center [205, 23] width 212 height 20
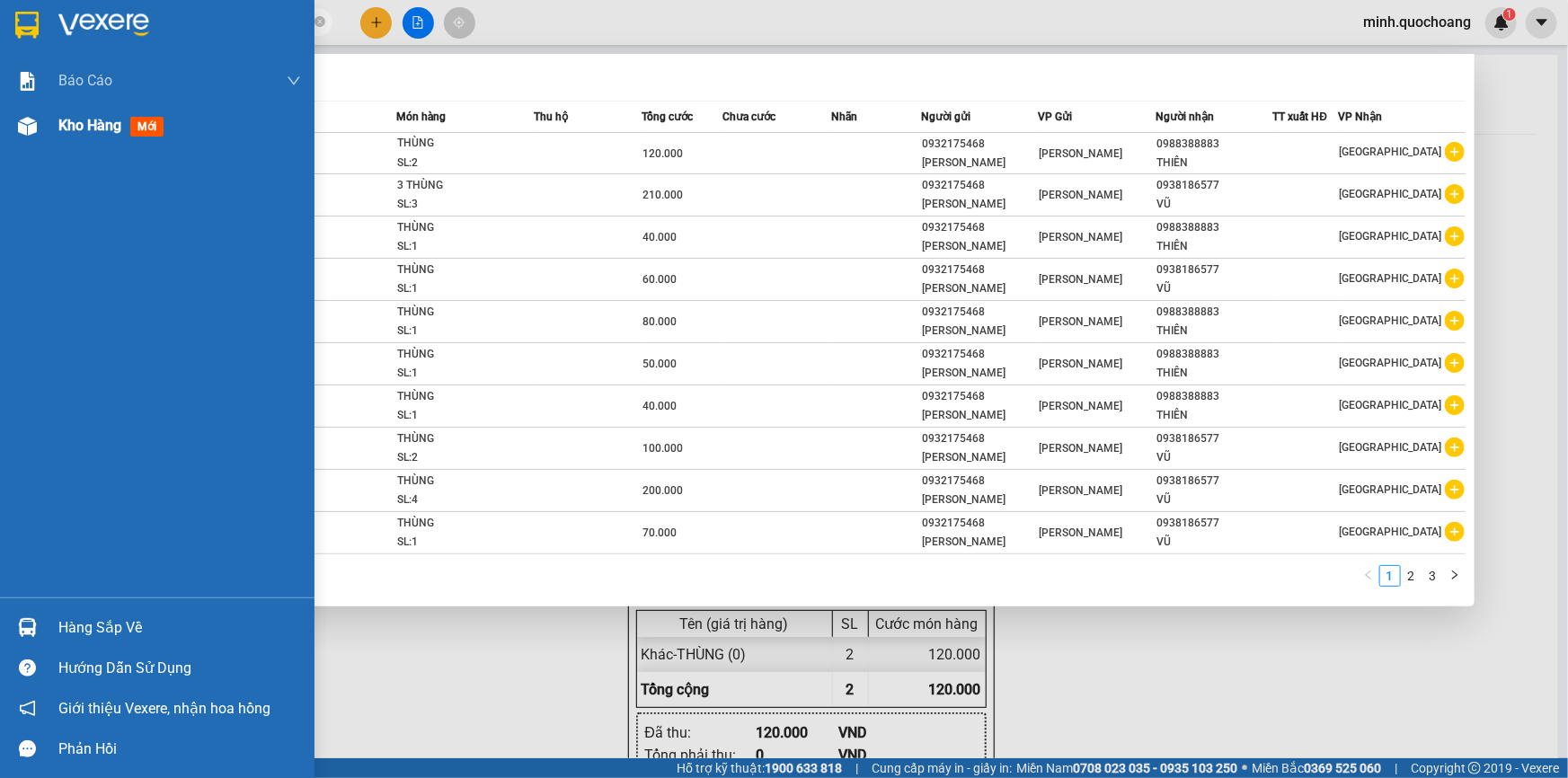
click at [107, 140] on div "Kho hàng mới" at bounding box center [180, 125] width 242 height 45
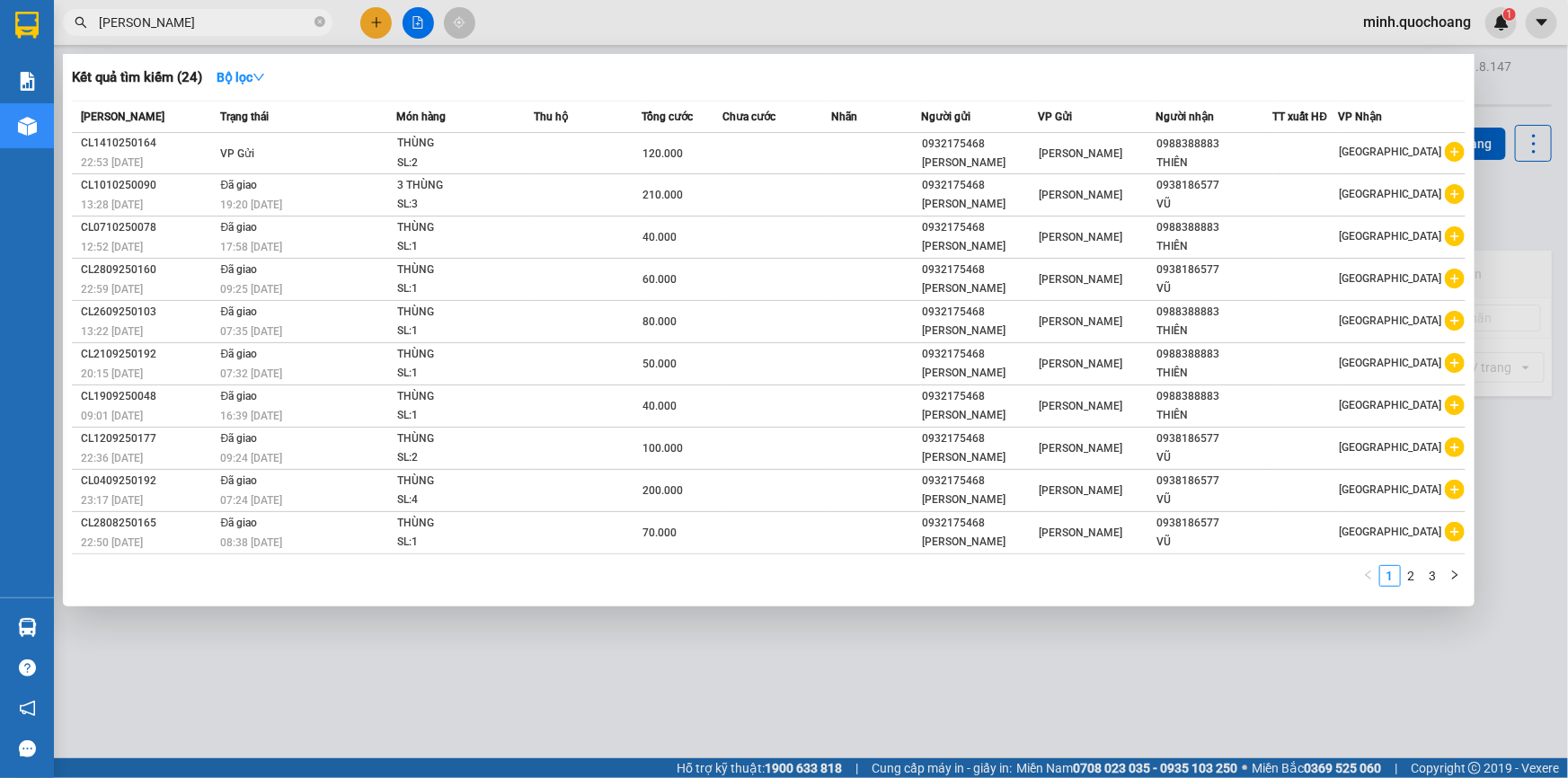
click at [558, 701] on div at bounding box center [784, 389] width 1568 height 778
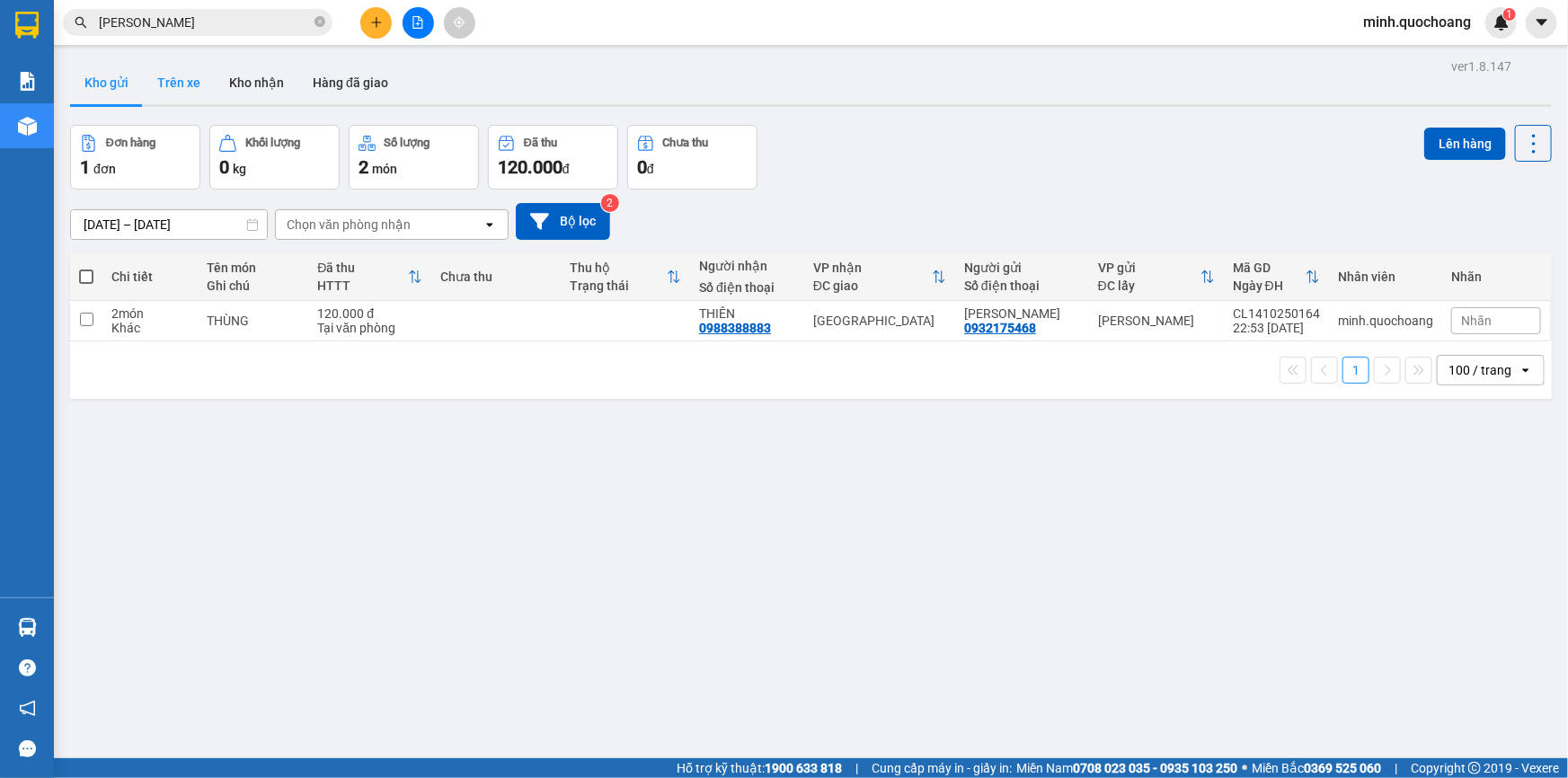
click at [190, 71] on button "Trên xe" at bounding box center [179, 82] width 71 height 43
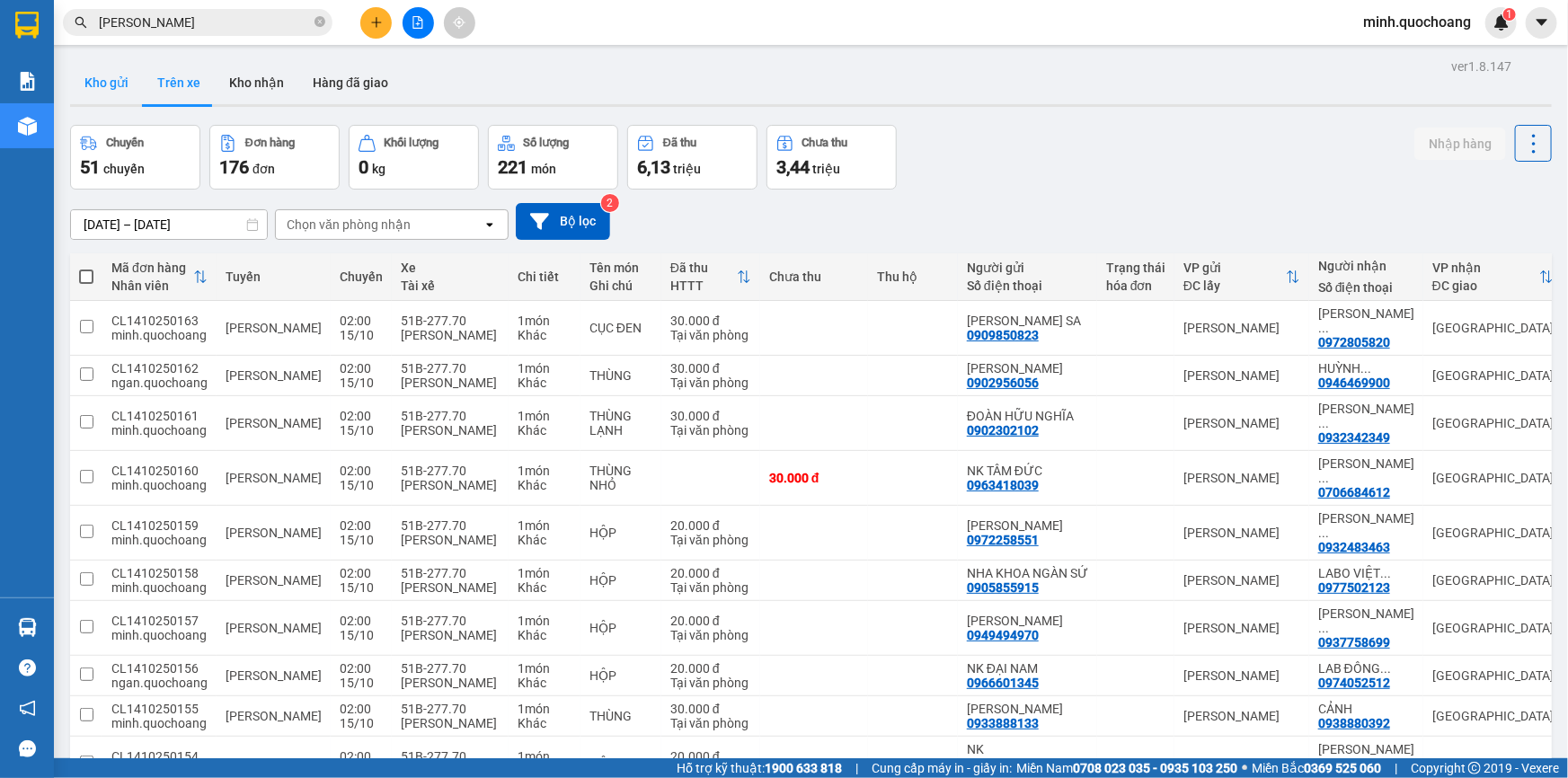
click at [127, 82] on button "Kho gửi" at bounding box center [106, 82] width 72 height 43
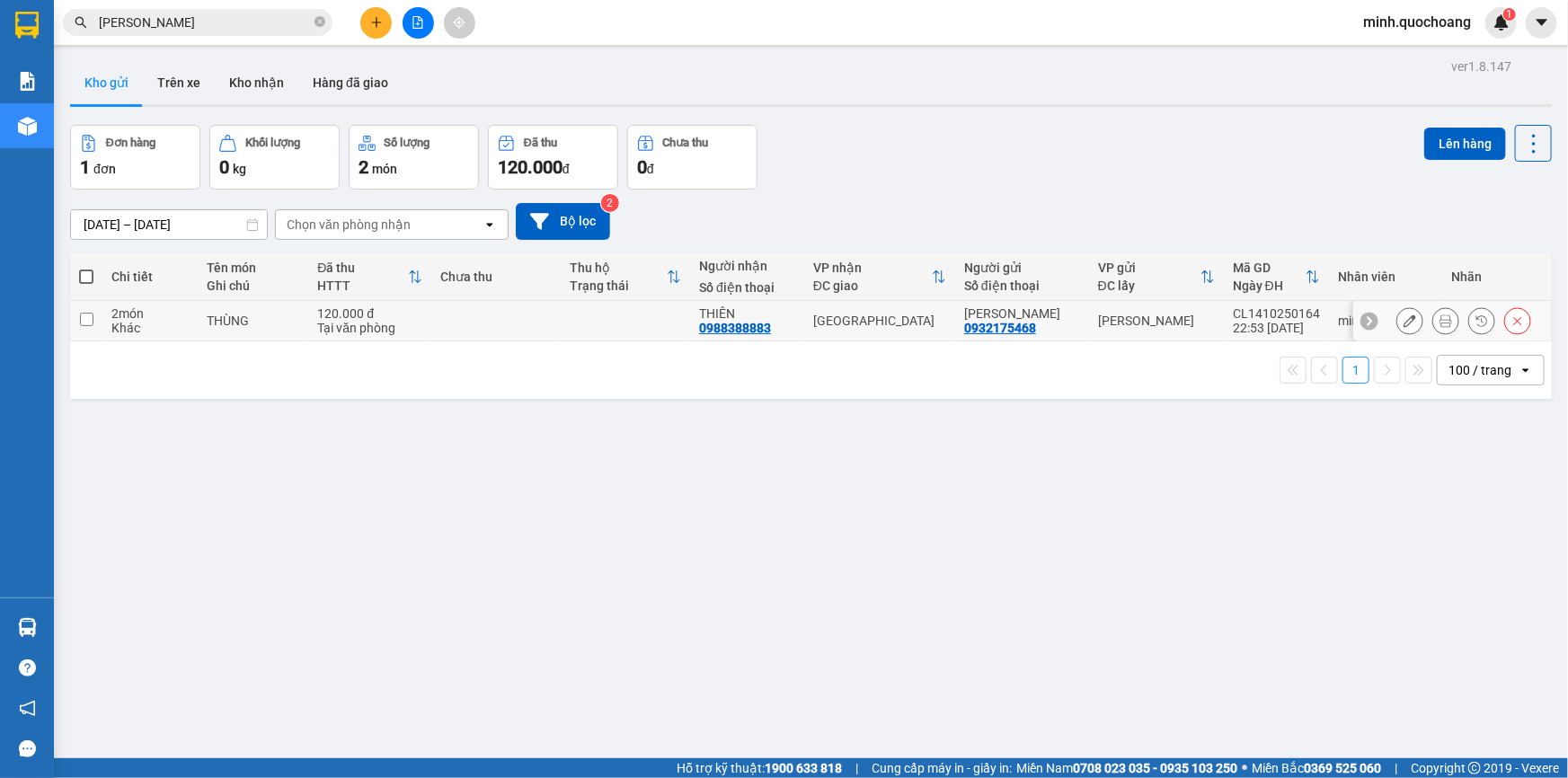
click at [414, 313] on div "120.000 đ" at bounding box center [370, 314] width 105 height 14
checkbox input "true"
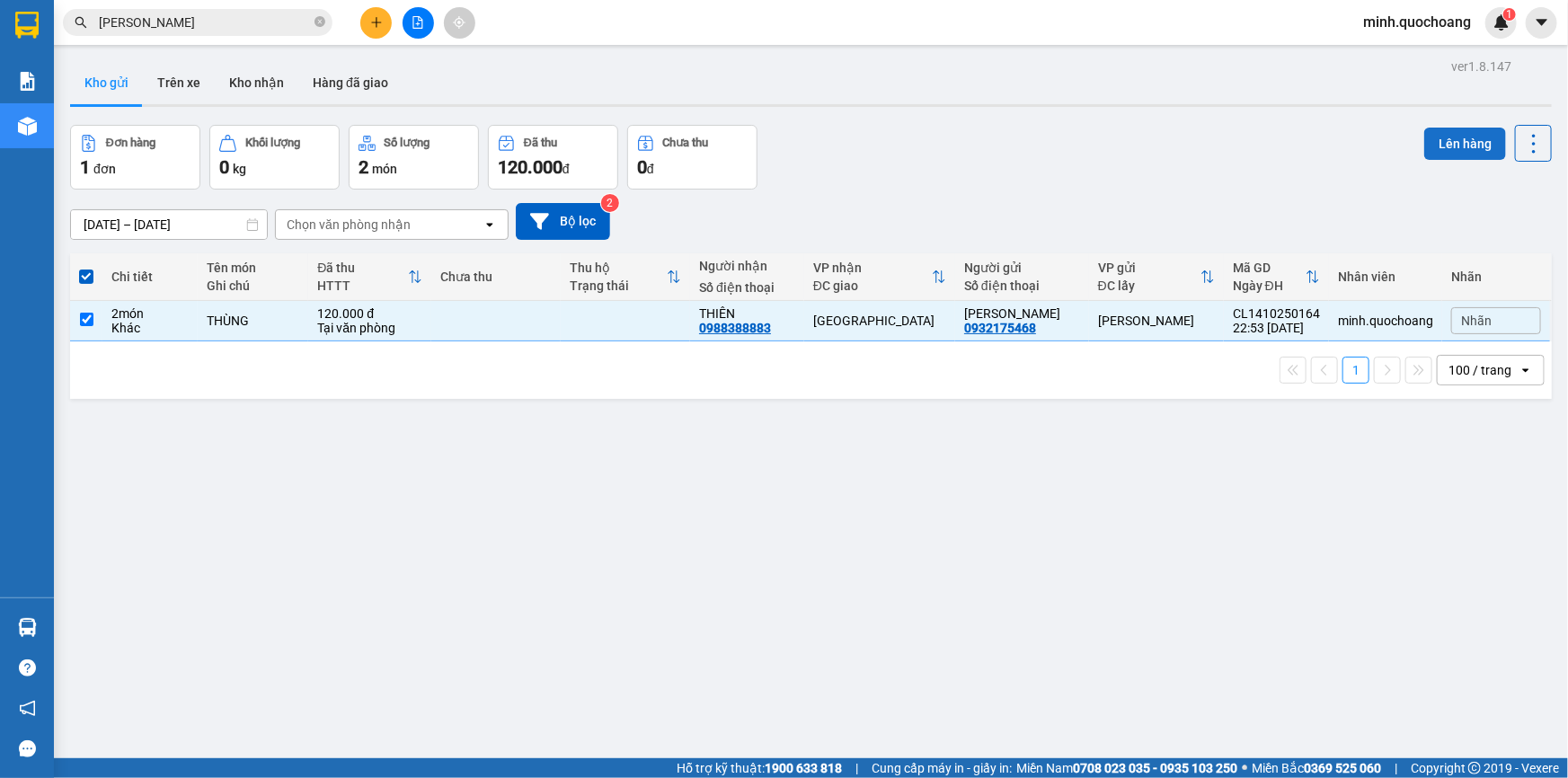
click at [1427, 137] on button "Lên hàng" at bounding box center [1465, 144] width 81 height 33
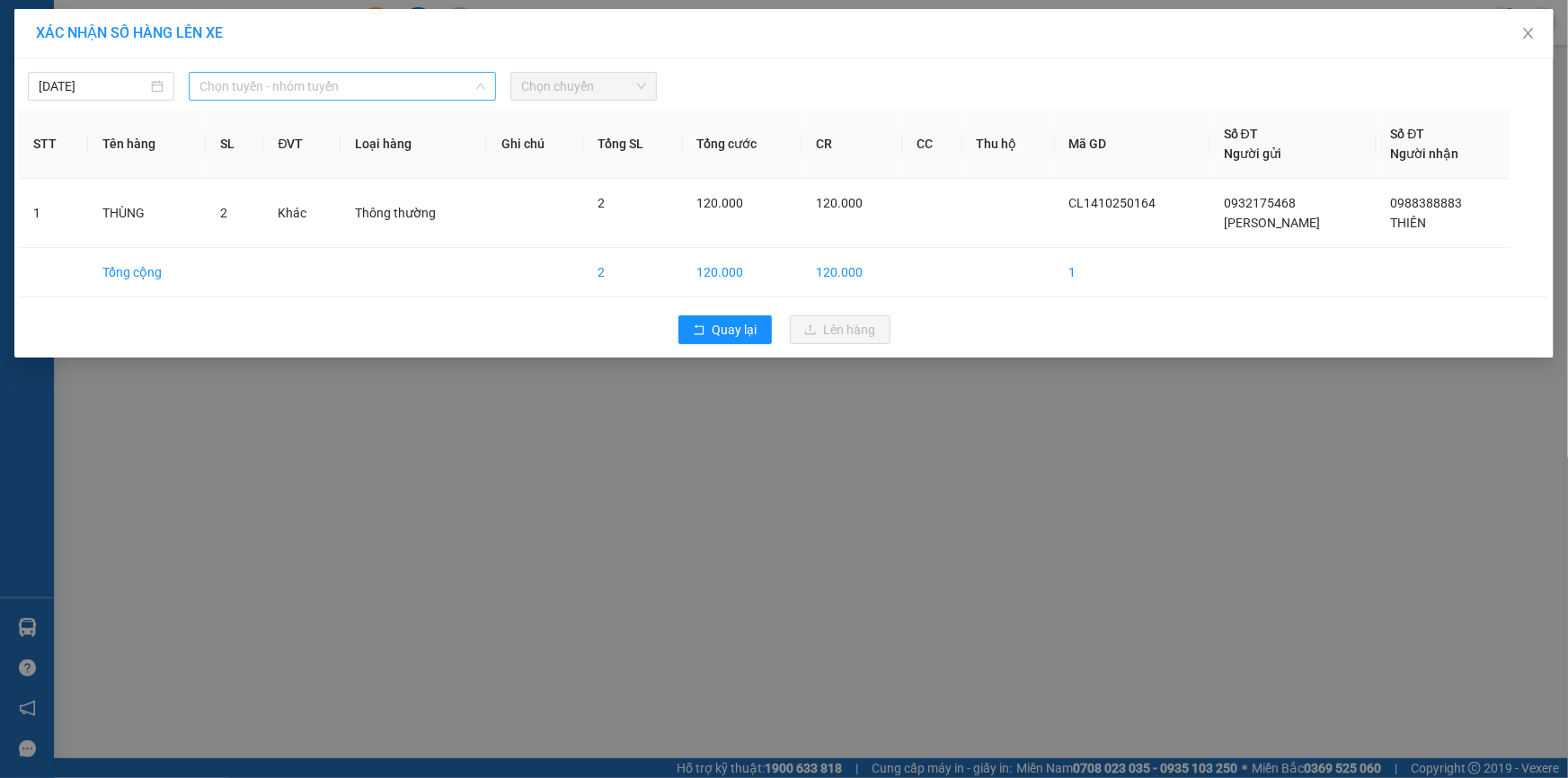
click at [346, 80] on span "Chọn tuyến - nhóm tuyến" at bounding box center [342, 85] width 286 height 27
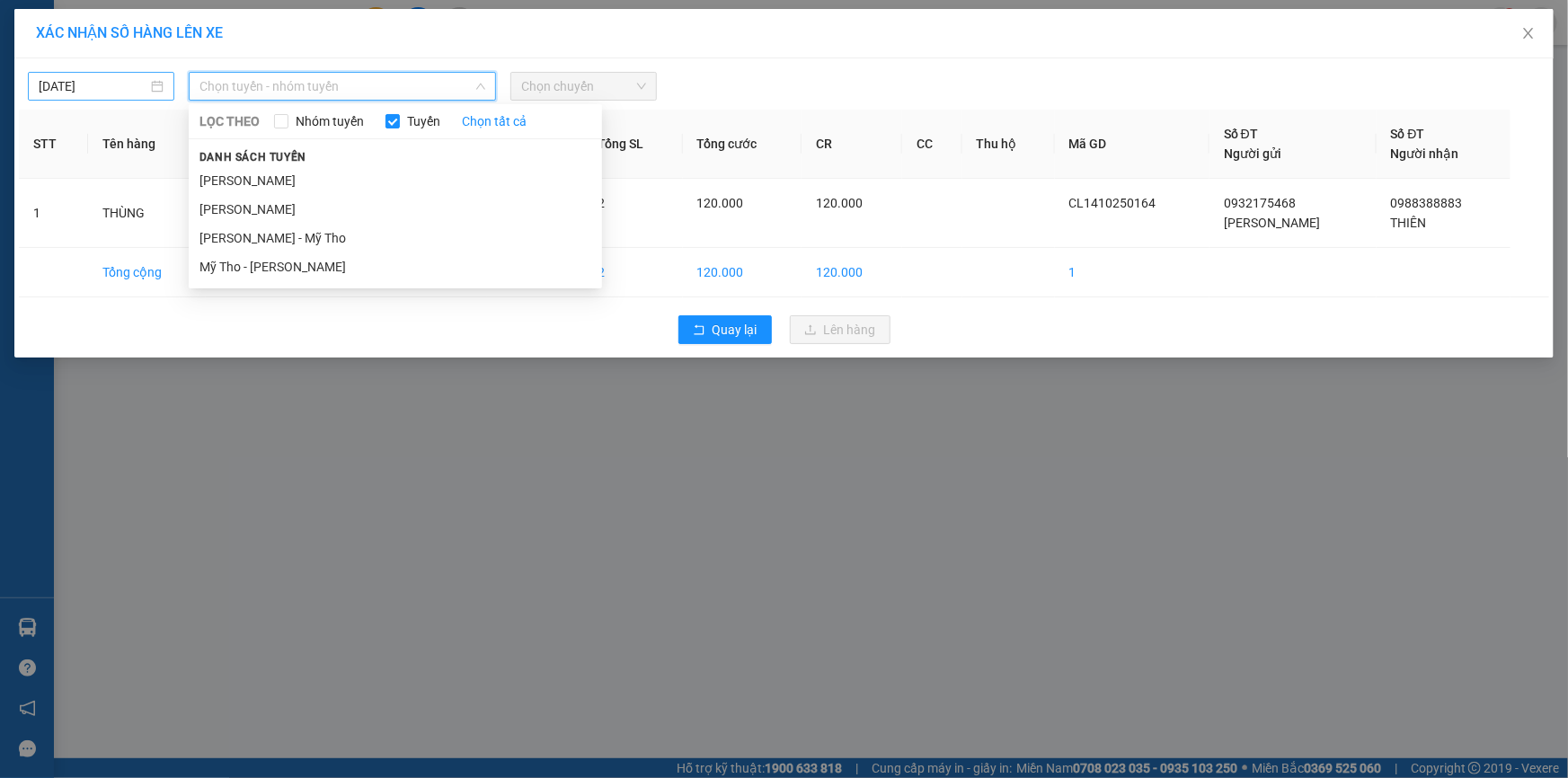
click at [138, 80] on input "[DATE]" at bounding box center [93, 86] width 109 height 20
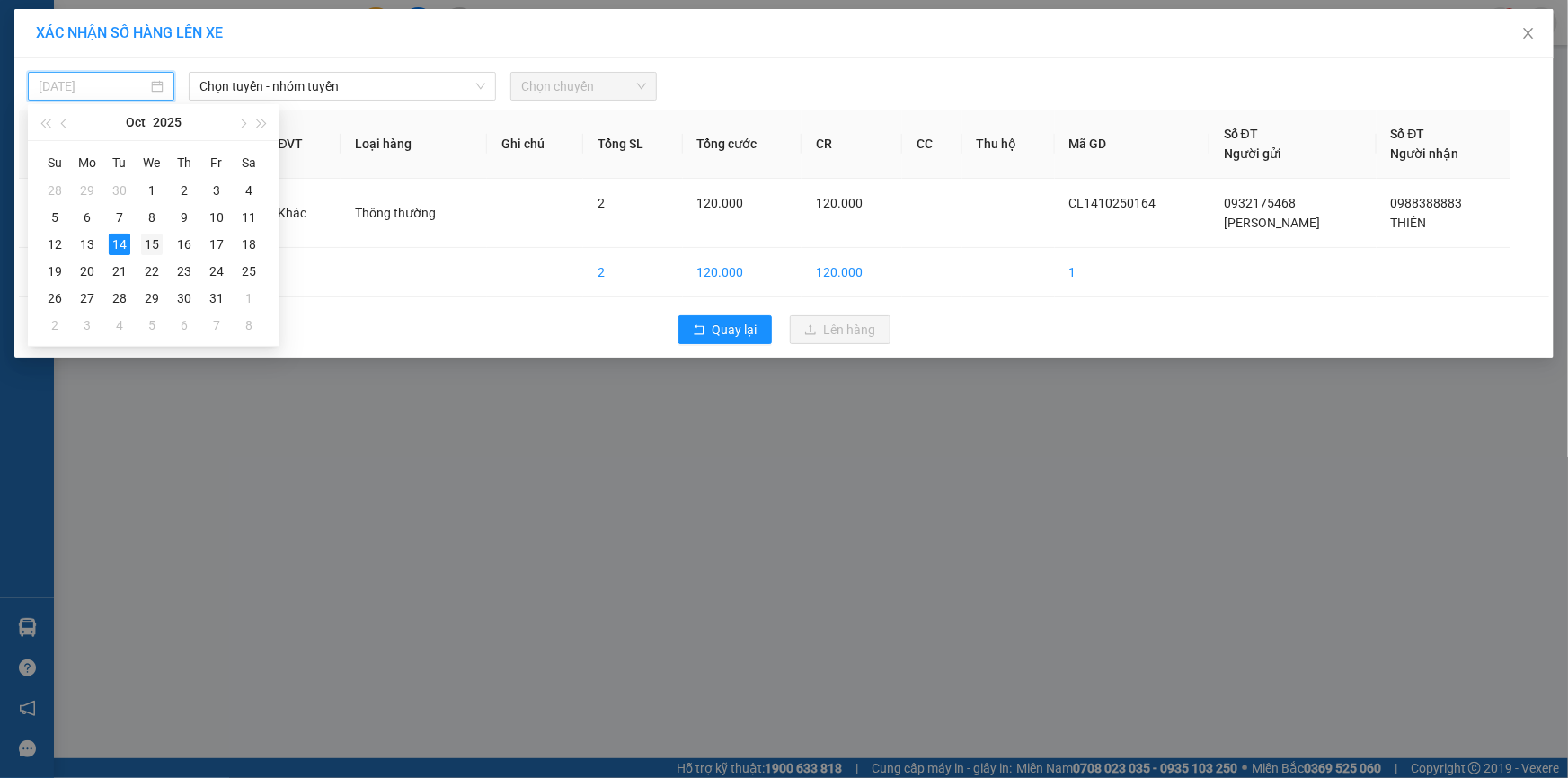
click at [159, 243] on div "15" at bounding box center [152, 244] width 22 height 22
type input "15/10/2025"
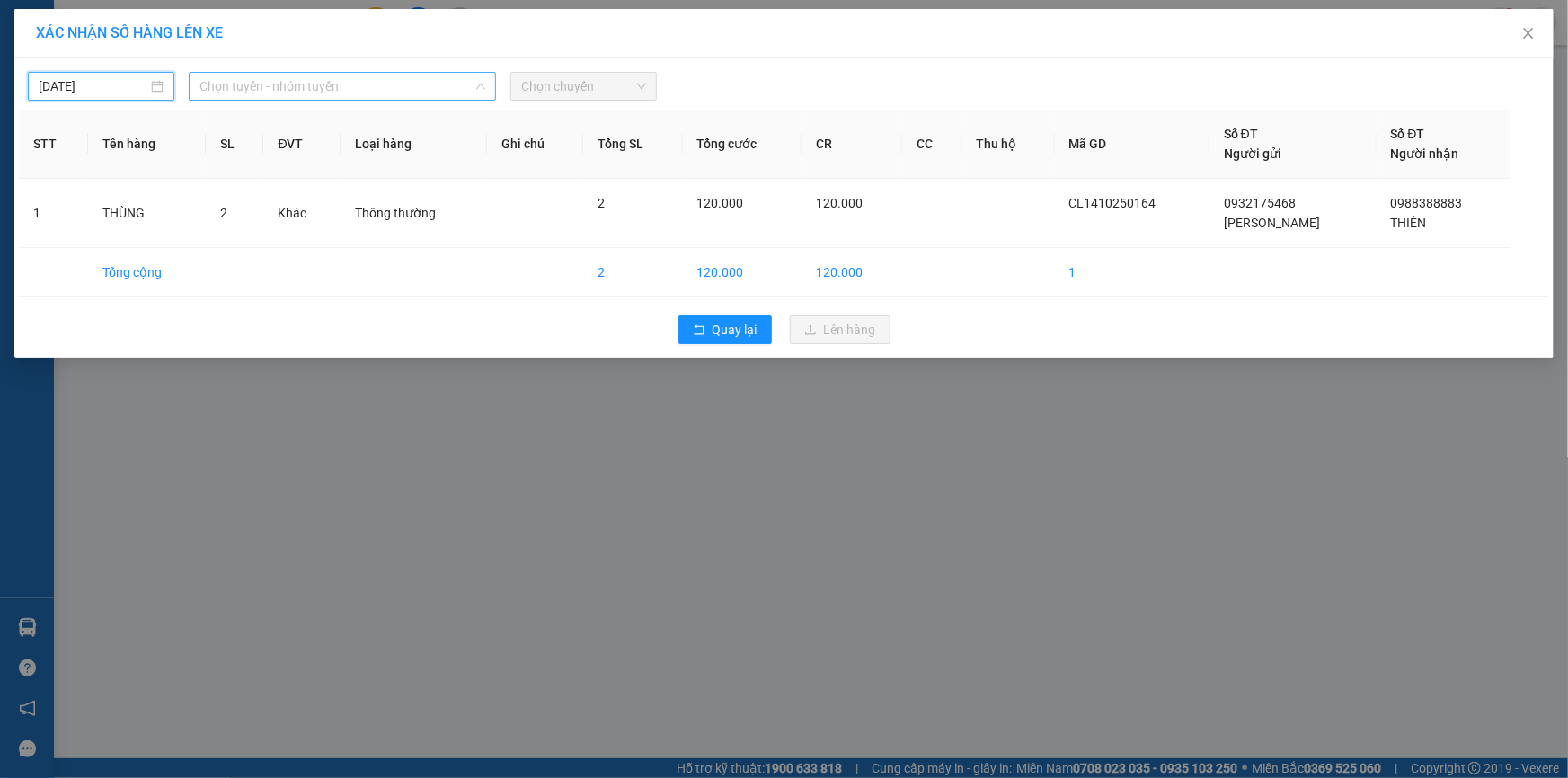
click at [302, 85] on span "Chọn tuyến - nhóm tuyến" at bounding box center [342, 85] width 286 height 27
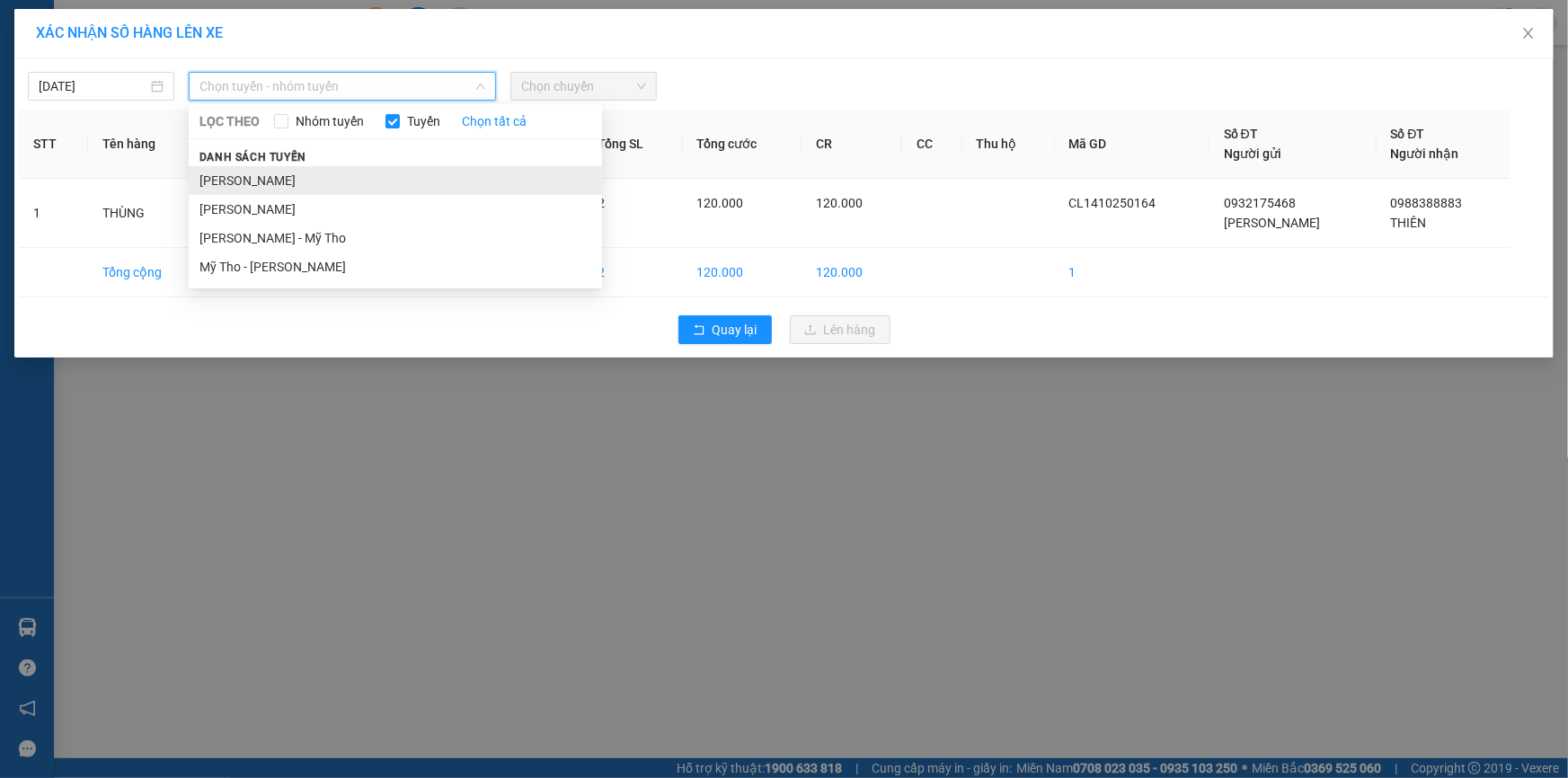
click at [327, 181] on li "Cao Lãnh - Hồ Chí Minh" at bounding box center [395, 181] width 414 height 29
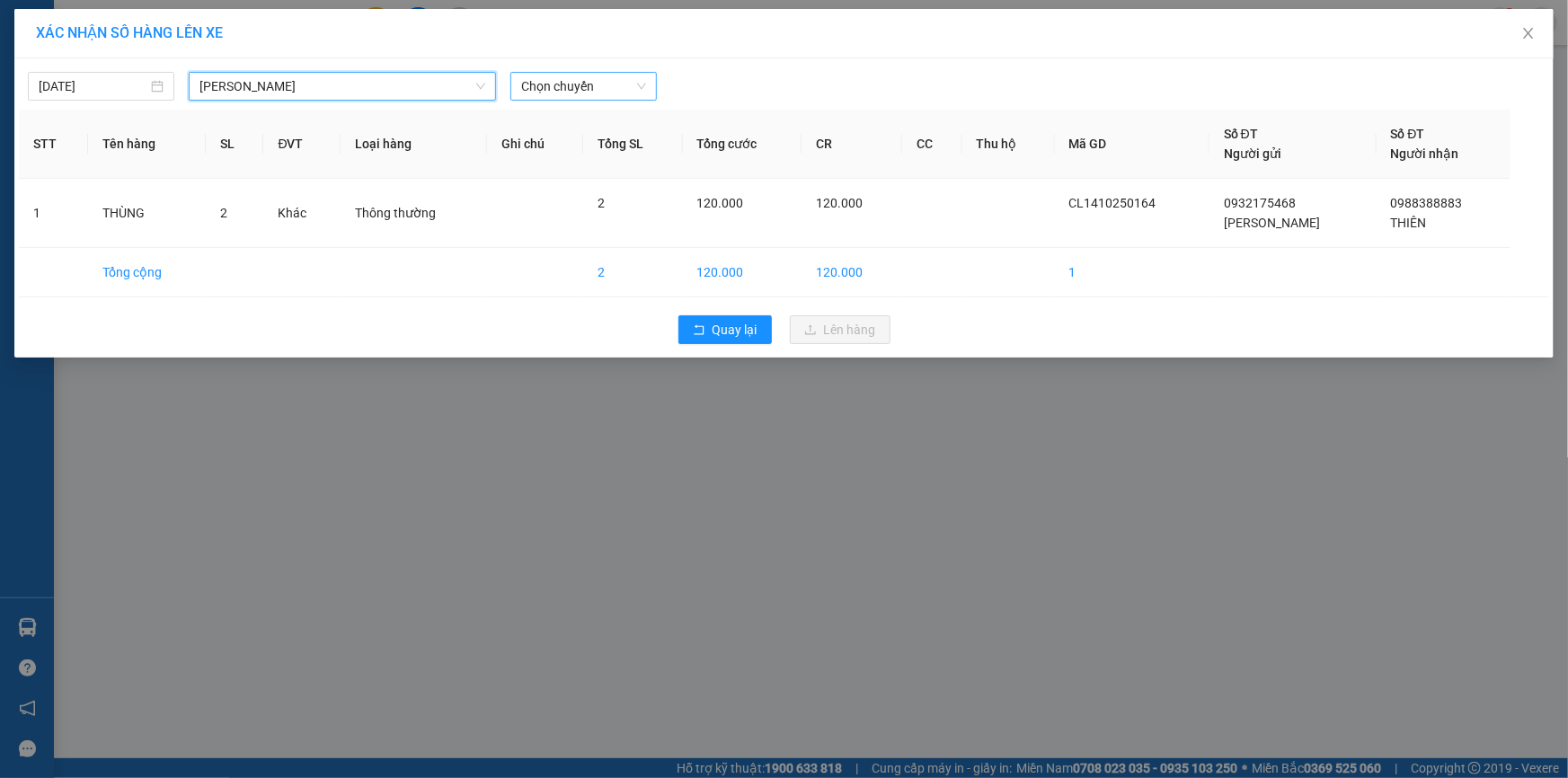
click at [600, 88] on span "Chọn chuyến" at bounding box center [584, 85] width 125 height 27
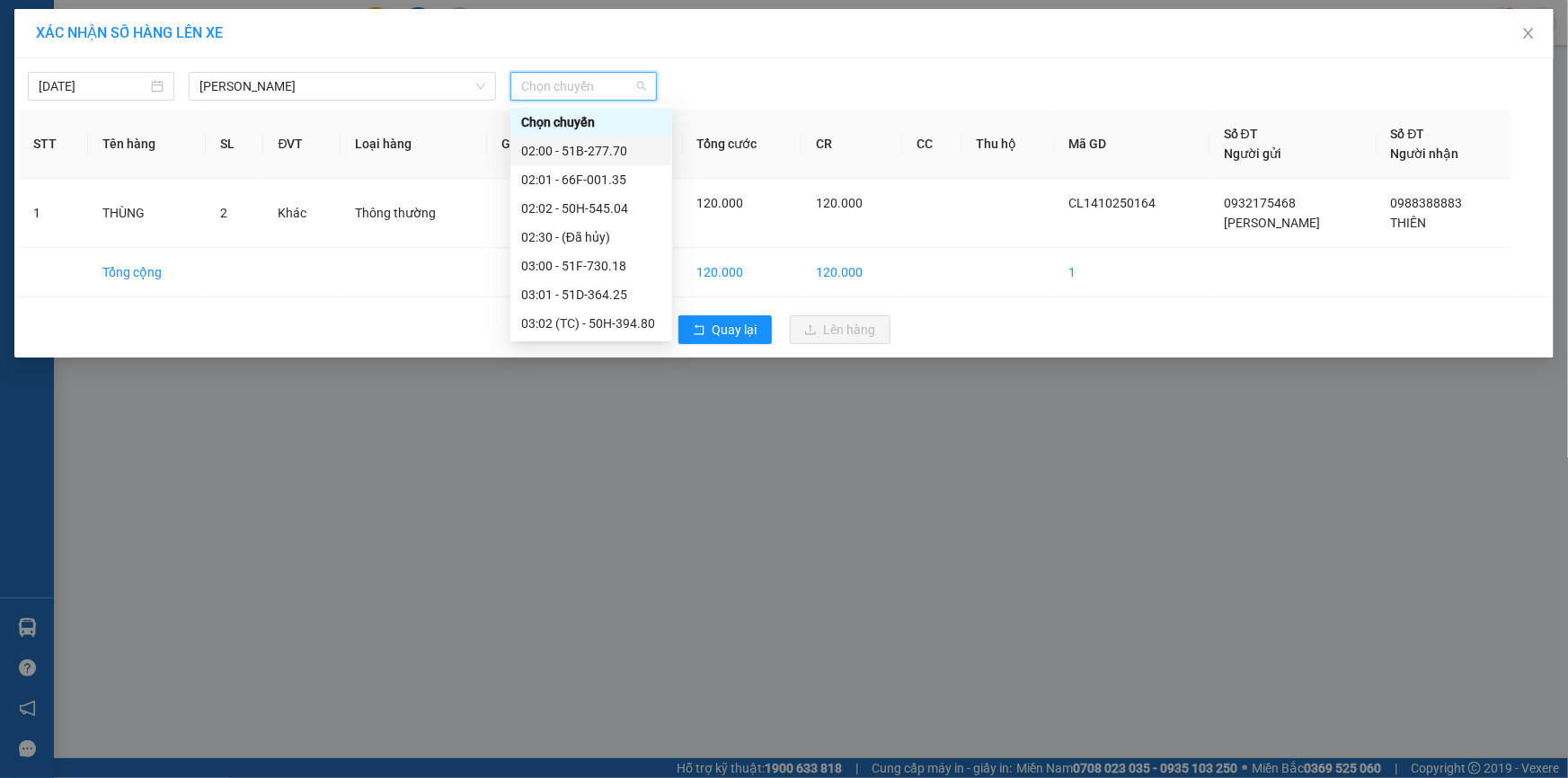
click at [603, 152] on div "02:00 - 51B-277.70" at bounding box center [590, 151] width 140 height 20
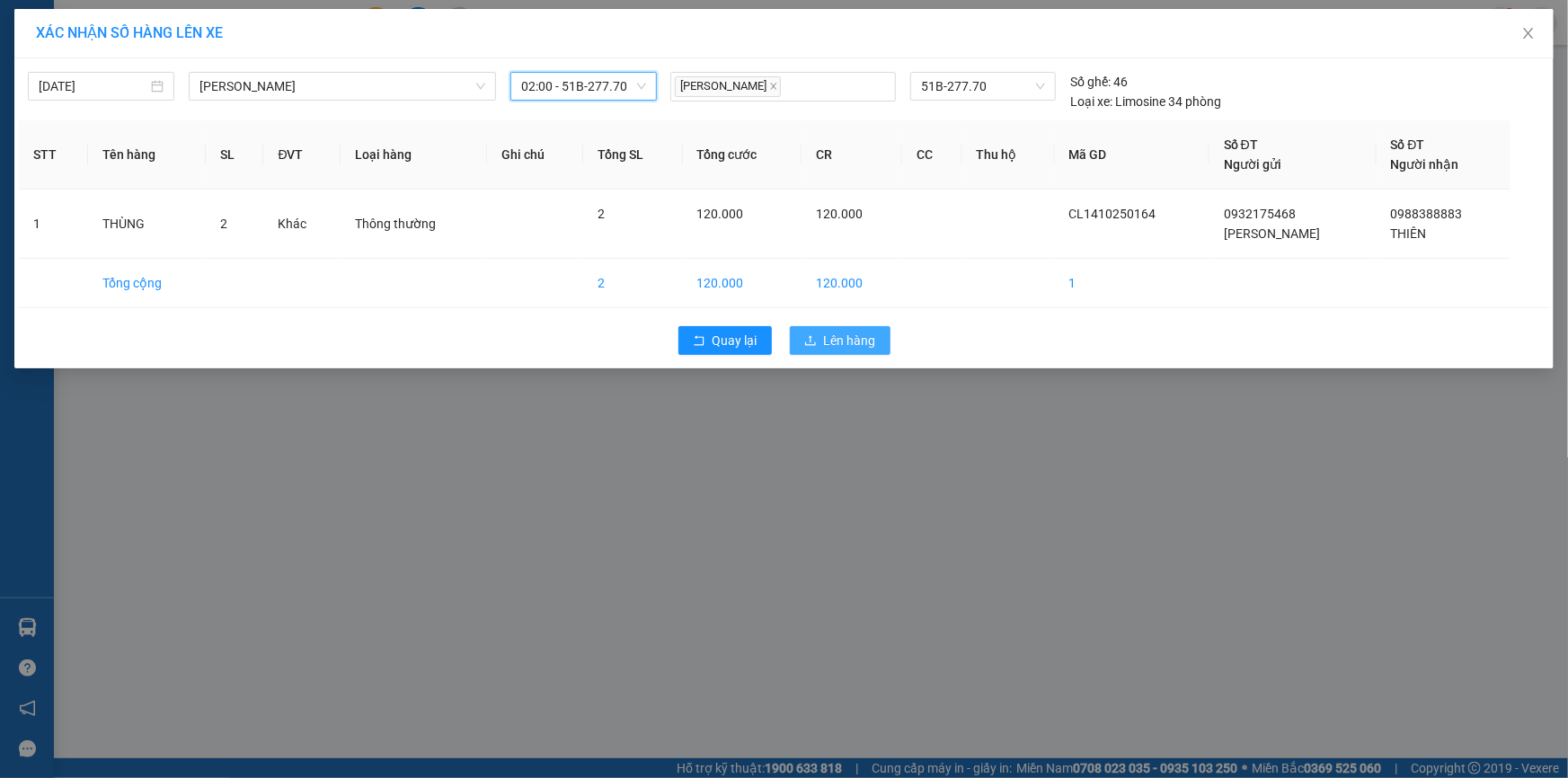
click at [843, 333] on span "Lên hàng" at bounding box center [849, 340] width 53 height 20
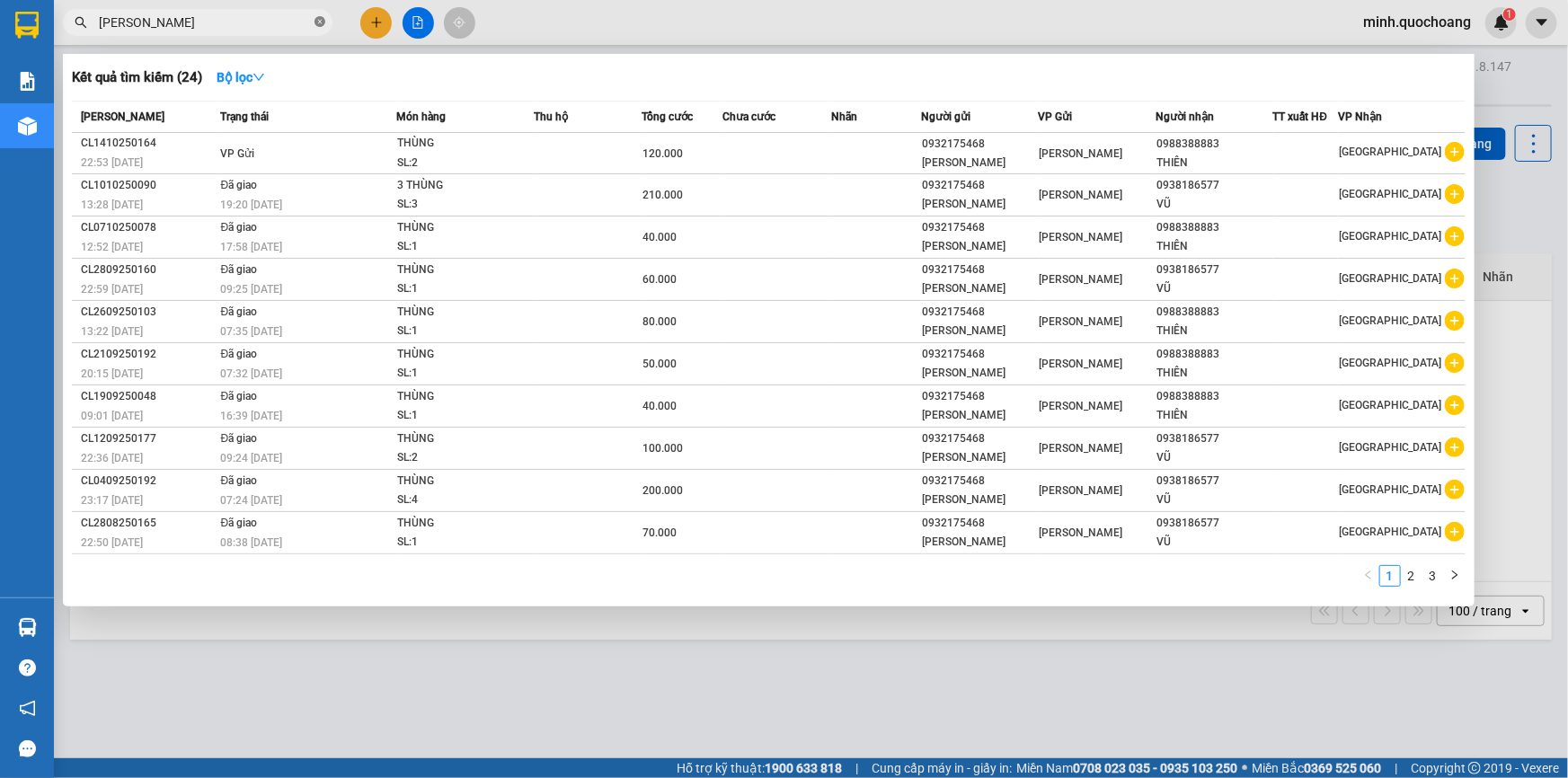
click at [319, 21] on icon "close-circle" at bounding box center [320, 21] width 11 height 11
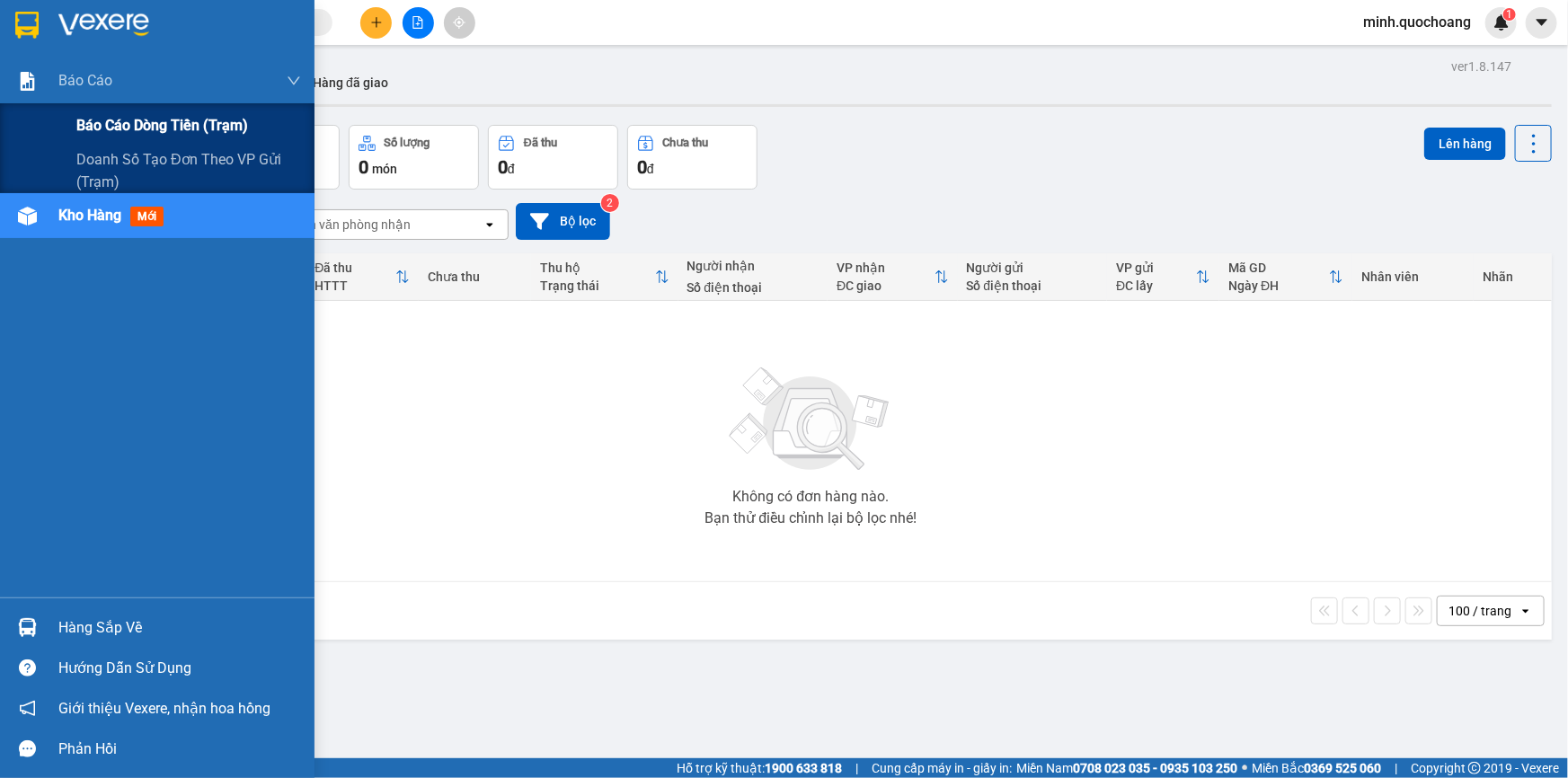
click at [119, 135] on span "Báo cáo dòng tiền (trạm)" at bounding box center [162, 125] width 172 height 23
